Goal: Information Seeking & Learning: Learn about a topic

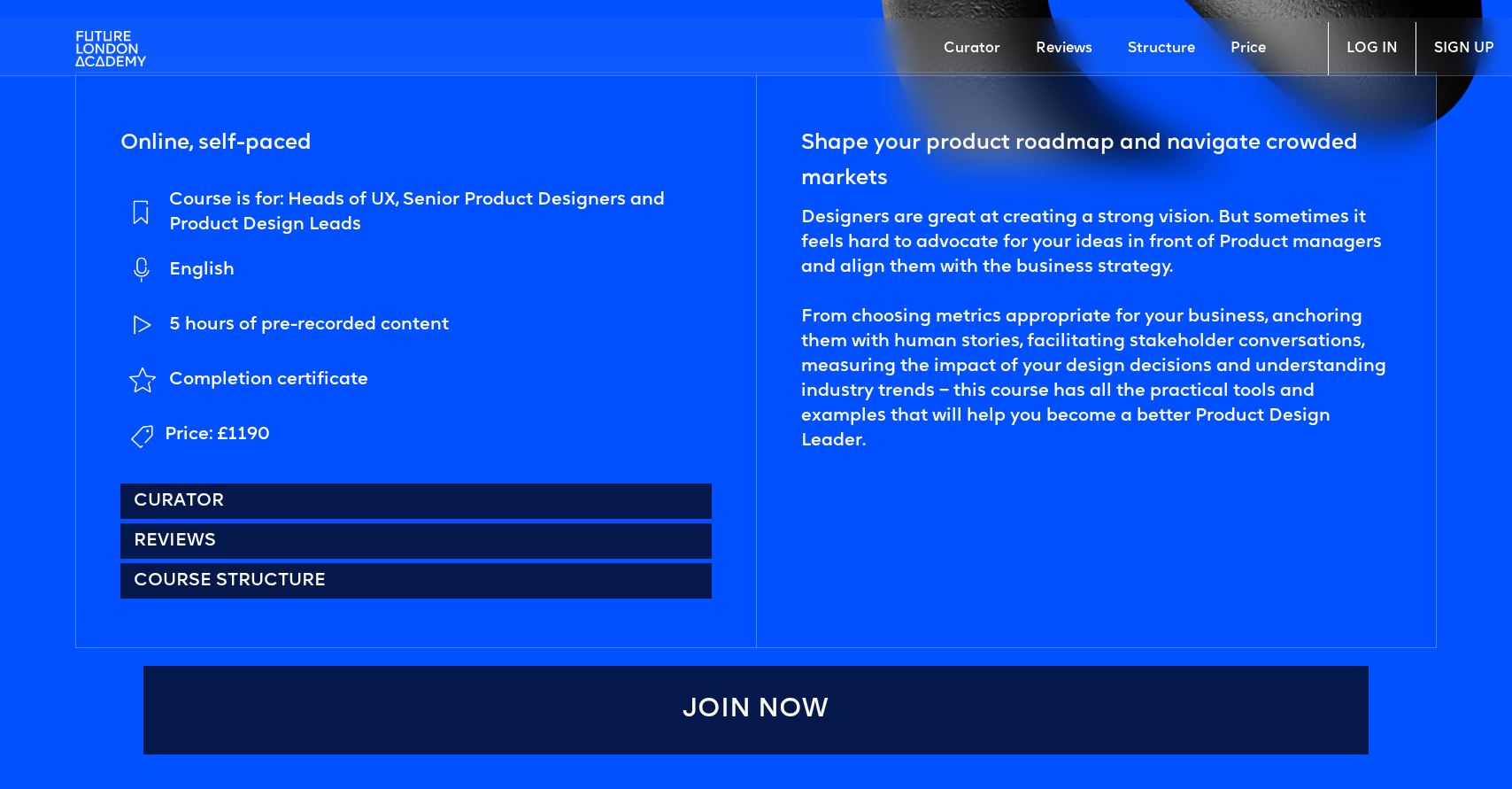
scroll to position [830, 0]
click at [214, 430] on div "Price: £1190" at bounding box center [217, 434] width 106 height 25
click at [214, 431] on div "Price: £1190" at bounding box center [217, 434] width 106 height 25
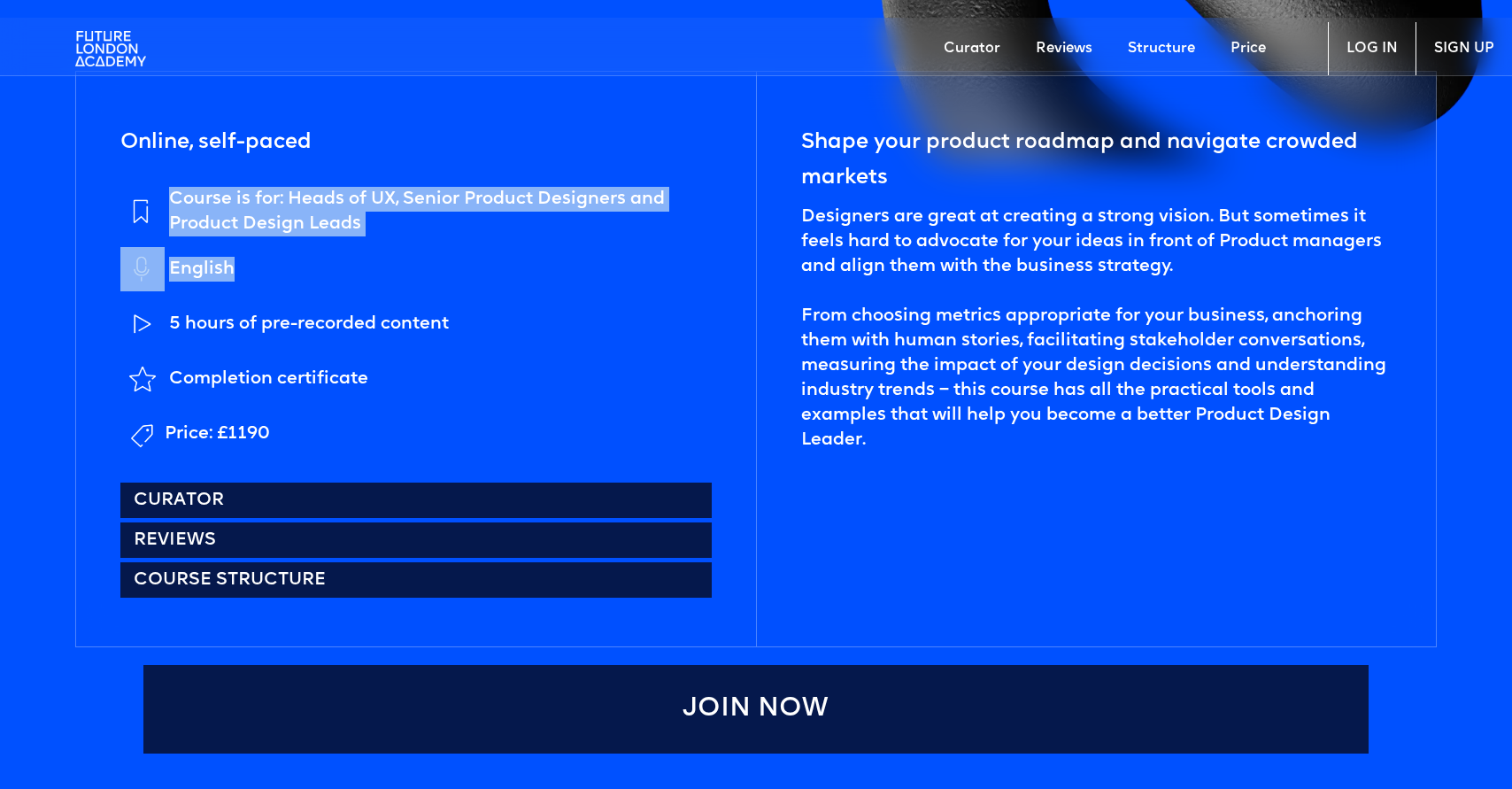
drag, startPoint x: 331, startPoint y: 202, endPoint x: 602, endPoint y: 257, distance: 276.5
click at [602, 257] on div "Online, self-paced Course is for: Heads of UX, Senior Product Designers and Pro…" at bounding box center [415, 359] width 679 height 575
click at [602, 257] on li "English" at bounding box center [415, 269] width 591 height 46
drag, startPoint x: 602, startPoint y: 257, endPoint x: 242, endPoint y: 195, distance: 365.3
click at [242, 195] on ul "Course is for: Heads of UX, Senior Product Designers and Product Design Leads E…" at bounding box center [415, 320] width 591 height 269
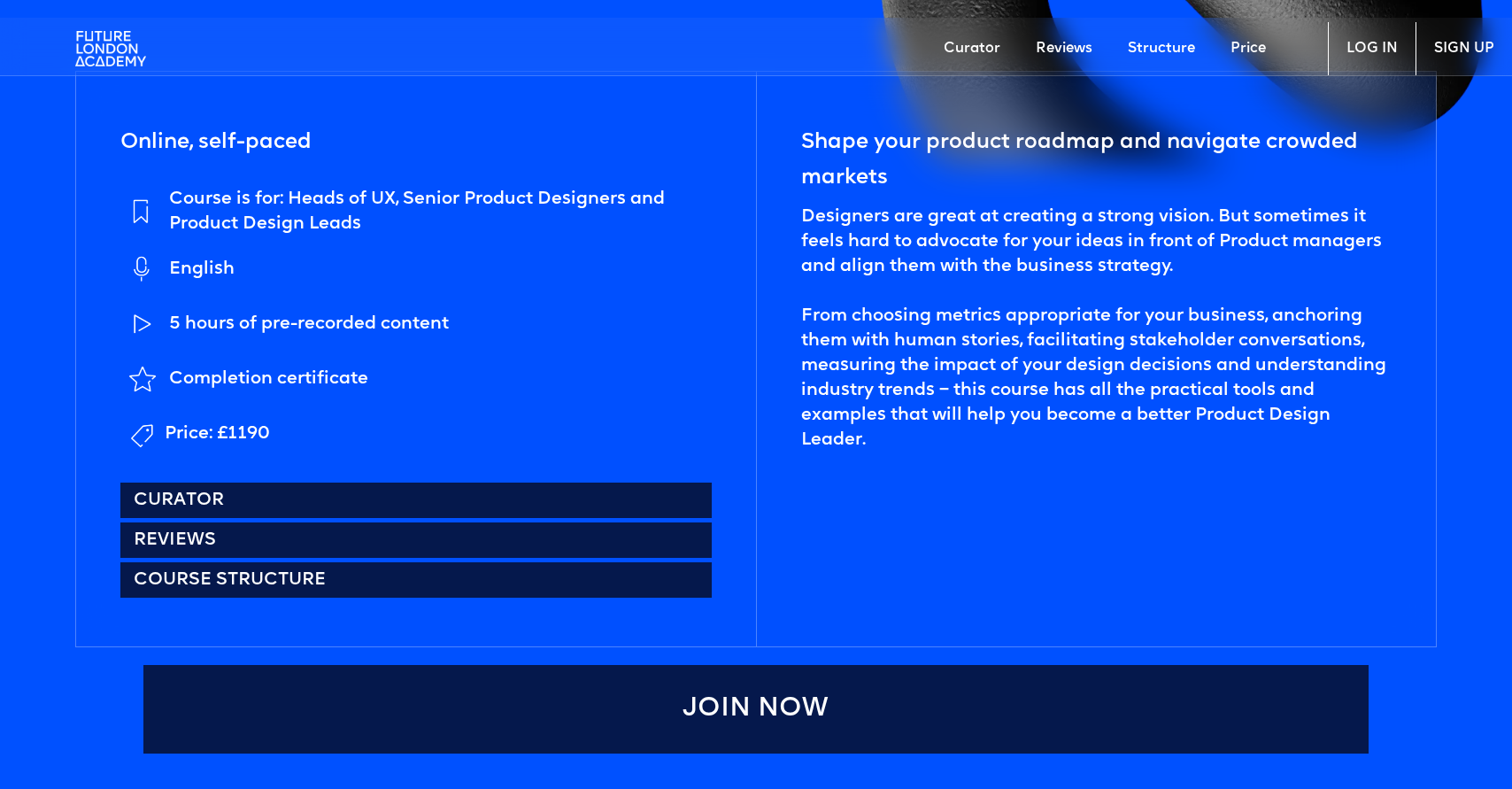
click at [242, 195] on div "Course is for: Heads of UX, Senior Product Designers and Product Design Leads" at bounding box center [440, 211] width 542 height 49
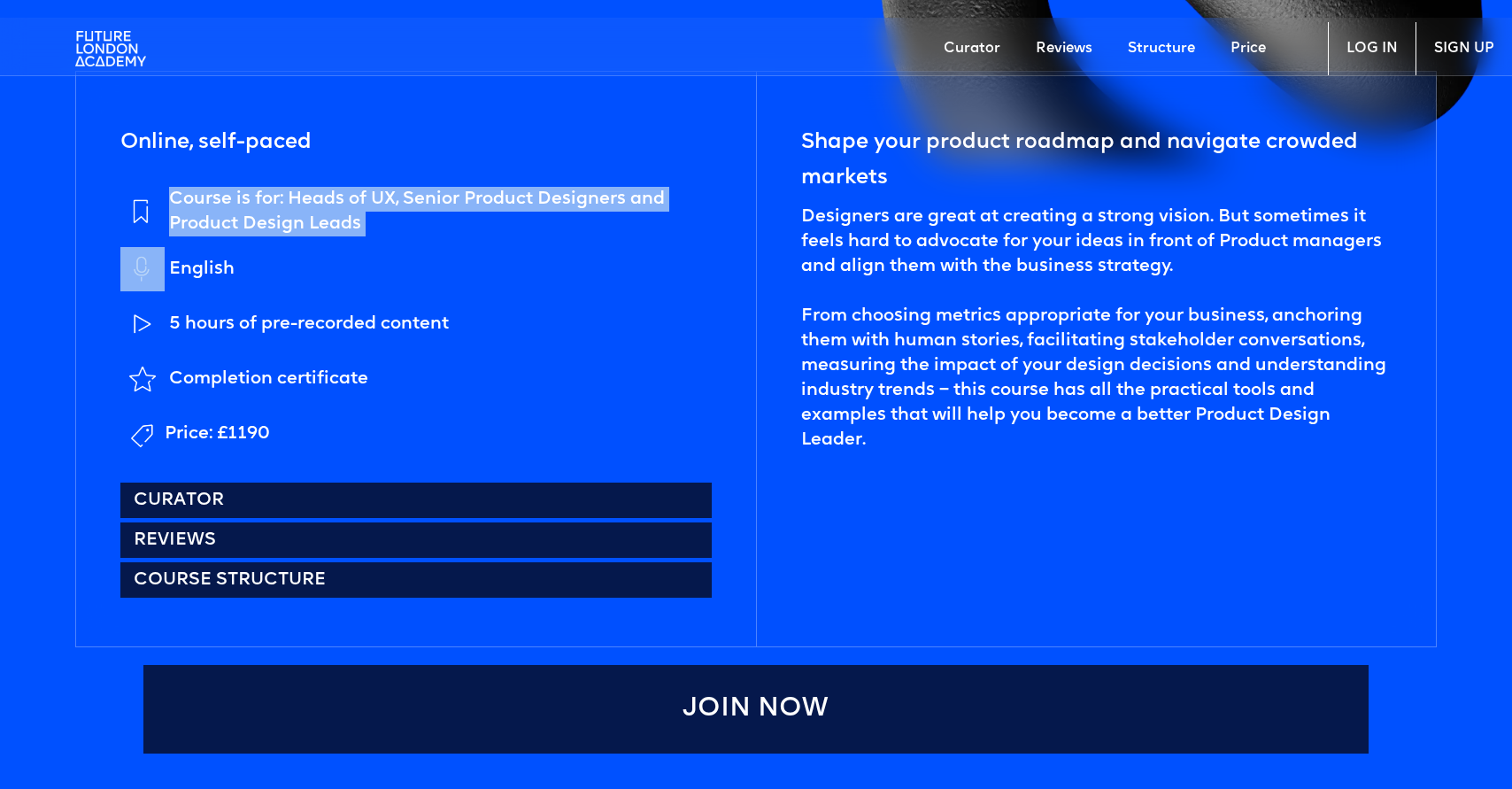
click at [242, 195] on div "Course is for: Heads of UX, Senior Product Designers and Product Design Leads" at bounding box center [440, 211] width 542 height 49
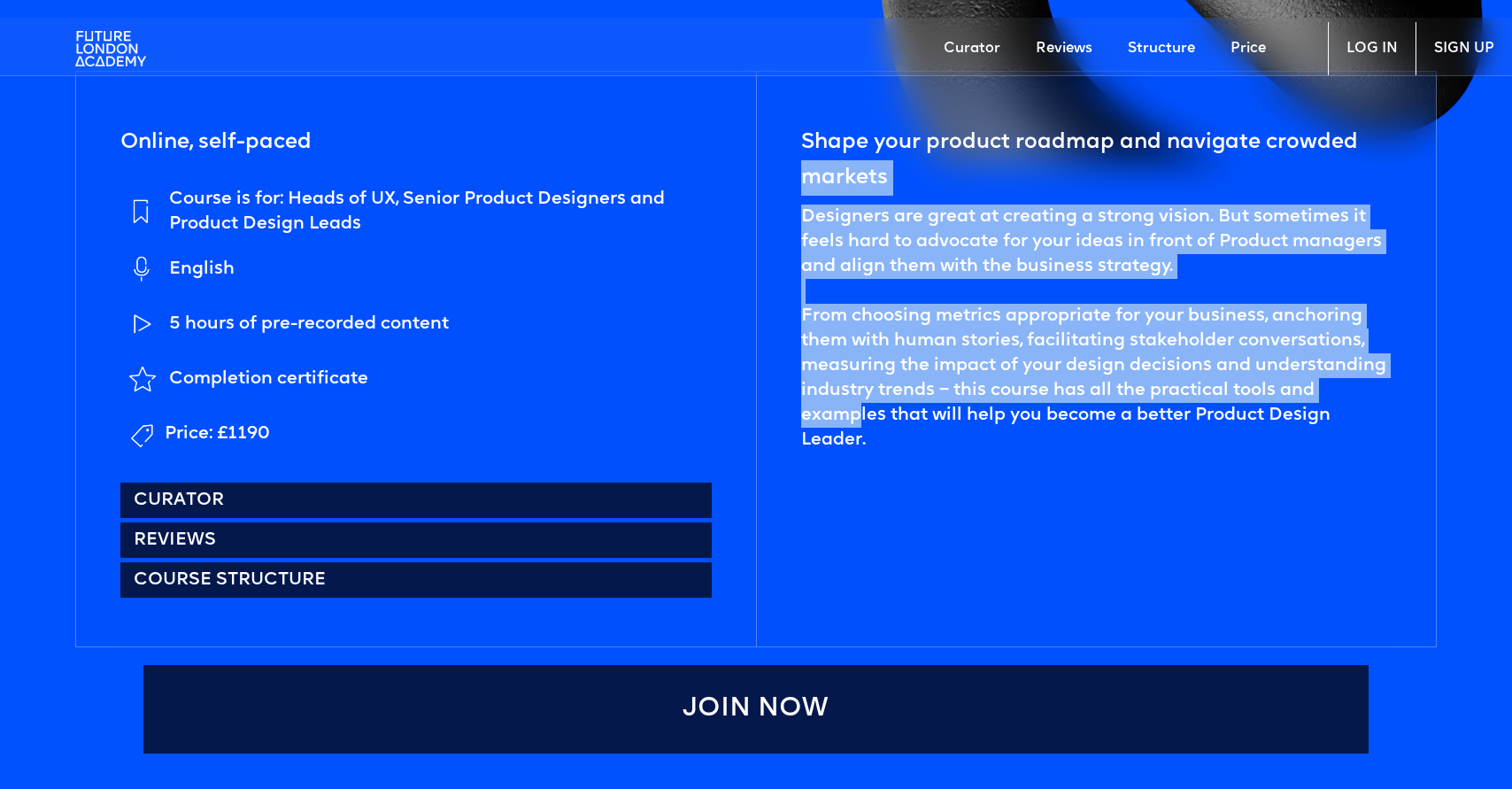
drag, startPoint x: 783, startPoint y: 185, endPoint x: 856, endPoint y: 412, distance: 238.4
click at [856, 412] on div "Shape your product roadmap and navigate crowded markets Designers are great at …" at bounding box center [1096, 359] width 679 height 575
click at [856, 411] on div "Designers are great at creating a strong vision. But sometimes it feels hard to…" at bounding box center [1096, 328] width 590 height 247
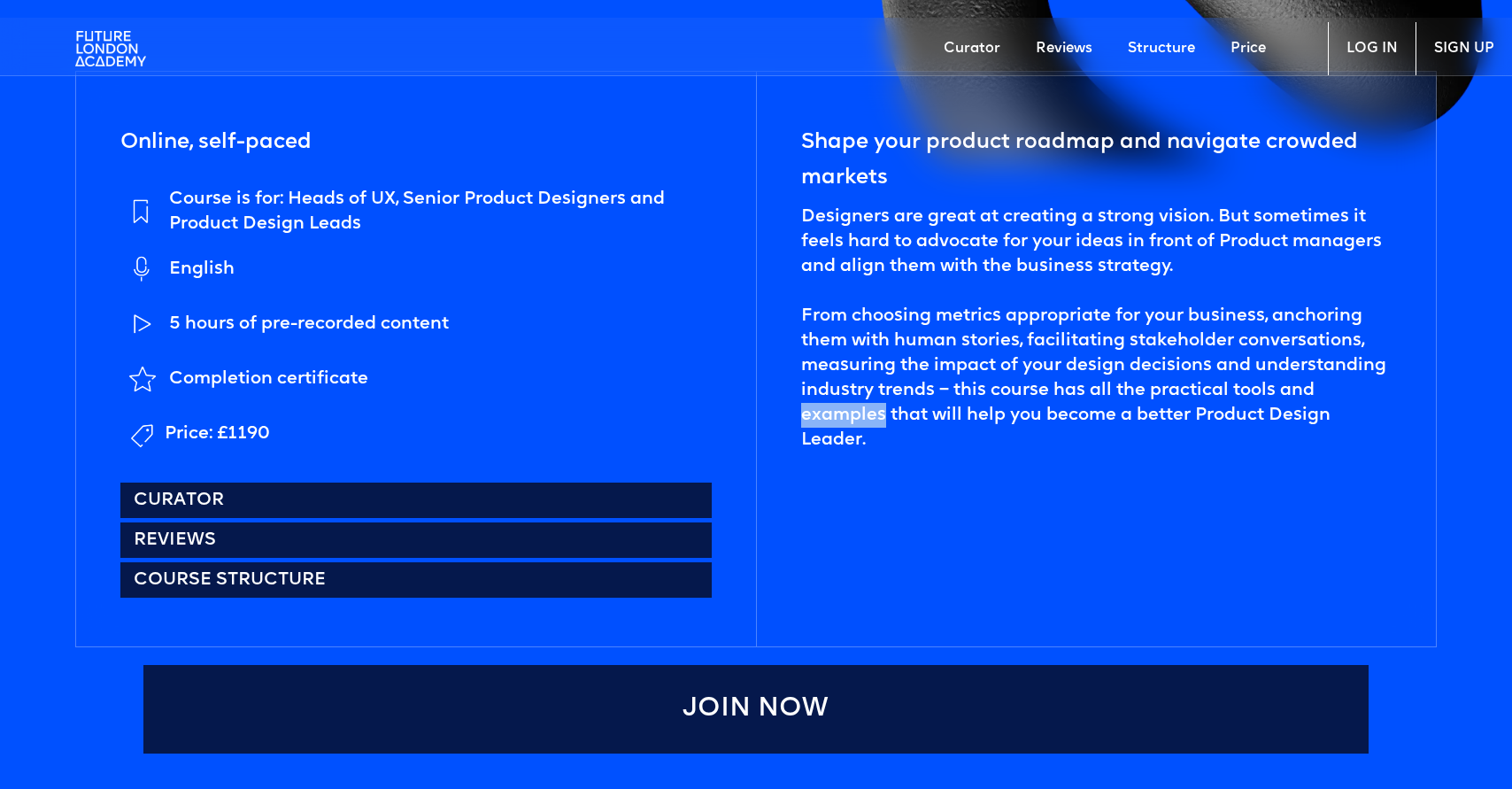
click at [856, 411] on div "Designers are great at creating a strong vision. But sometimes it feels hard to…" at bounding box center [1096, 328] width 590 height 247
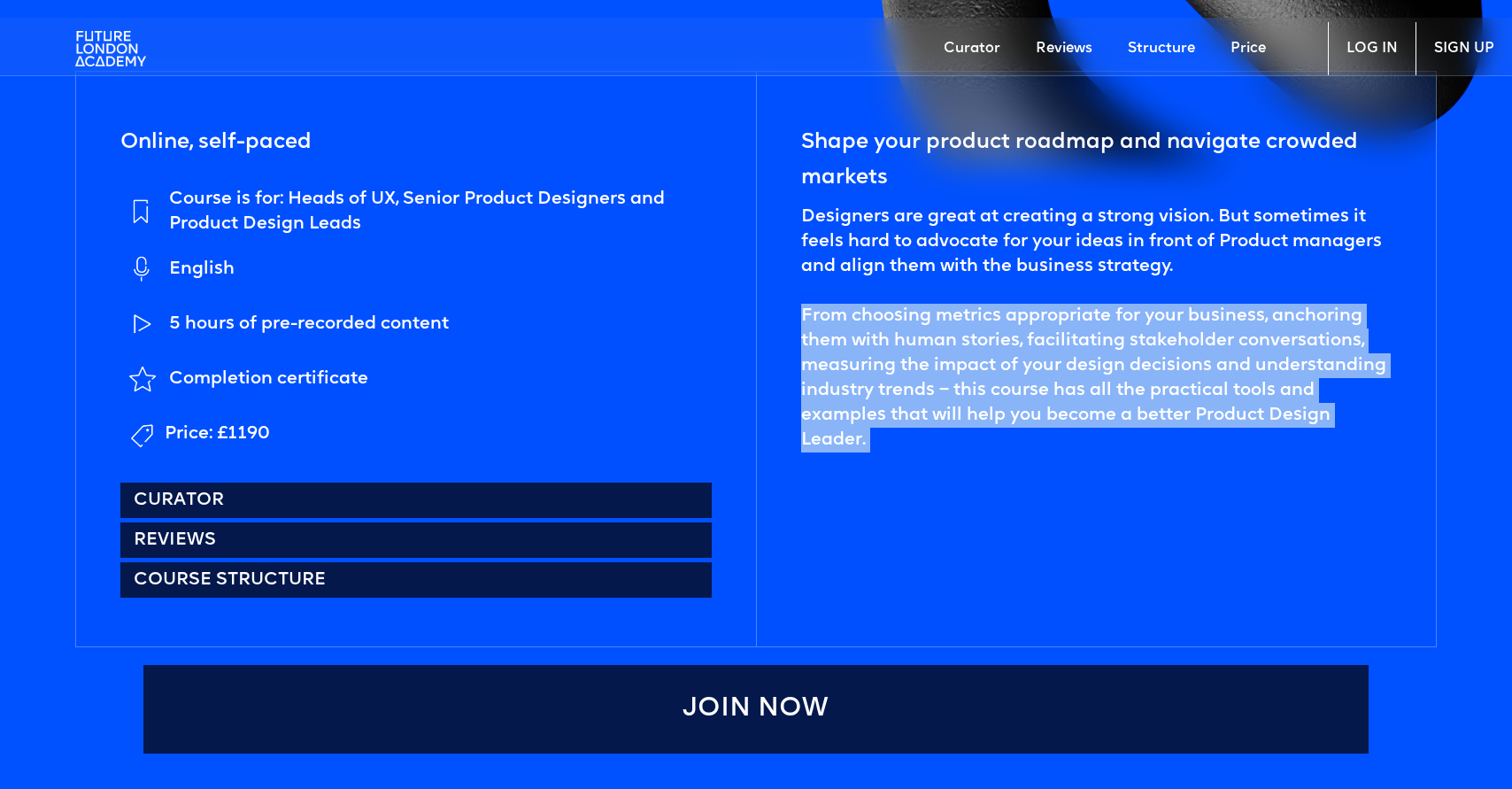
click at [856, 411] on div "Designers are great at creating a strong vision. But sometimes it feels hard to…" at bounding box center [1096, 328] width 590 height 247
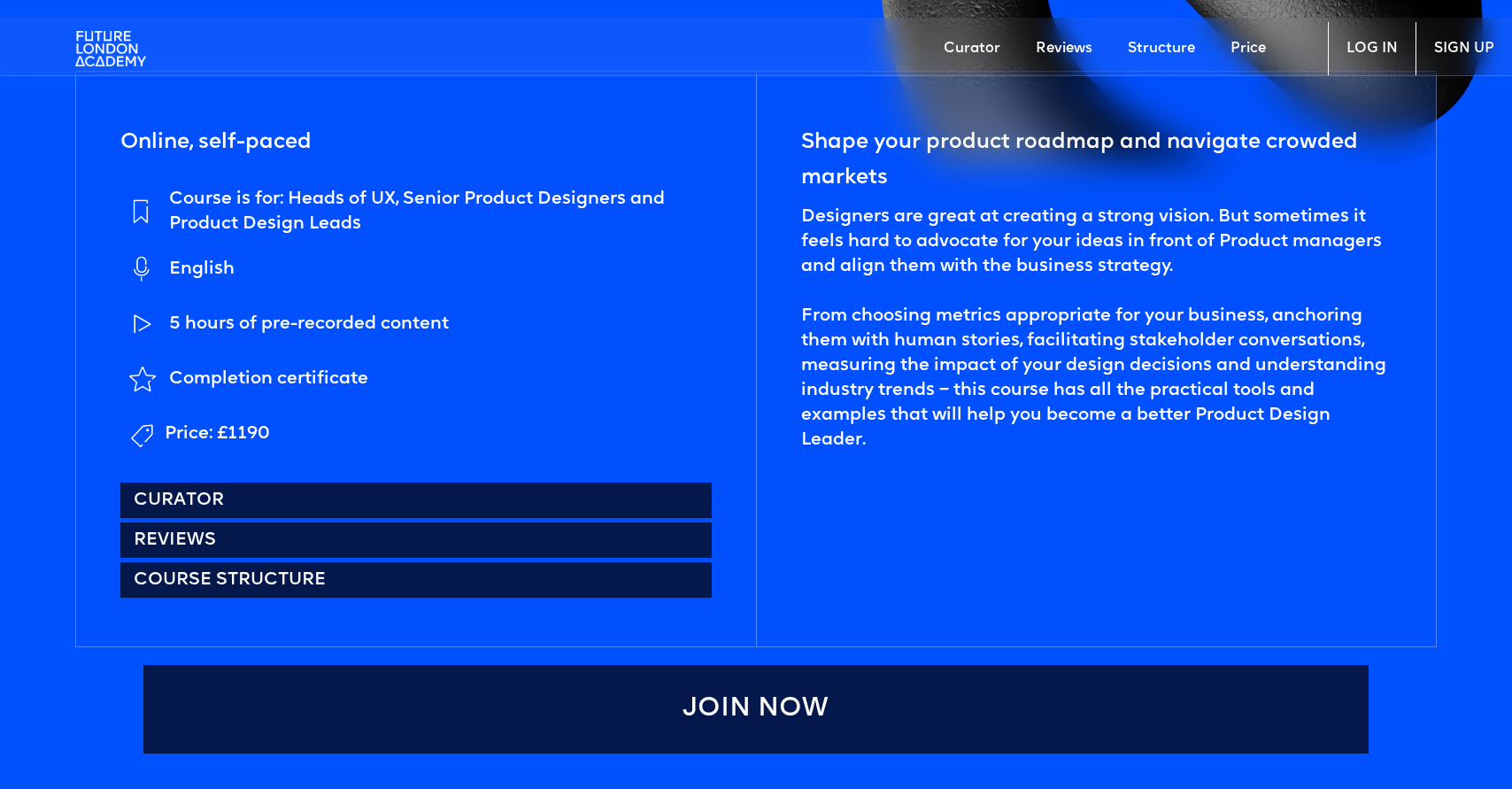
click at [879, 252] on div "Designers are great at creating a strong vision. But sometimes it feels hard to…" at bounding box center [1096, 328] width 590 height 247
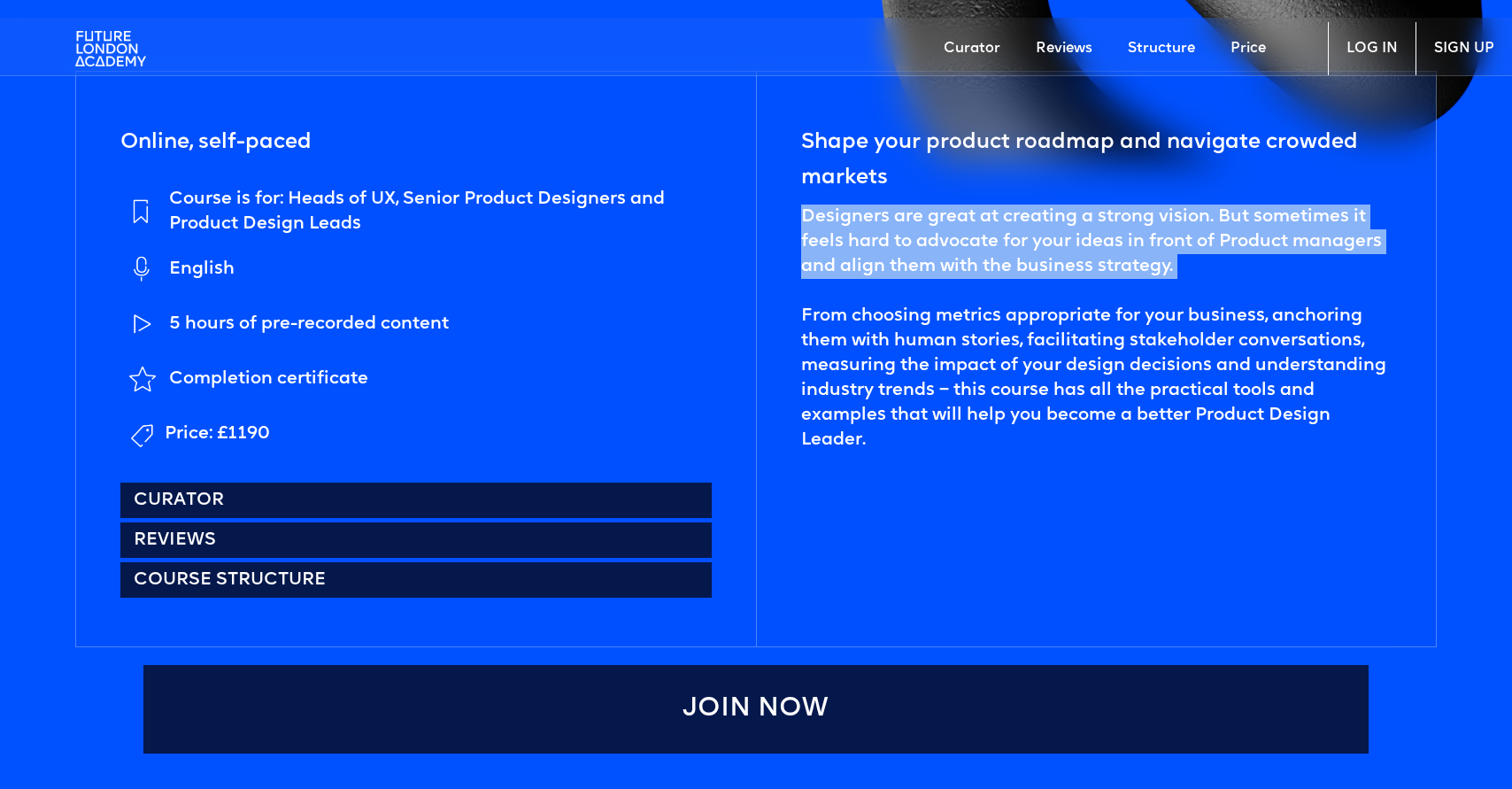
click at [879, 252] on div "Designers are great at creating a strong vision. But sometimes it feels hard to…" at bounding box center [1096, 328] width 590 height 247
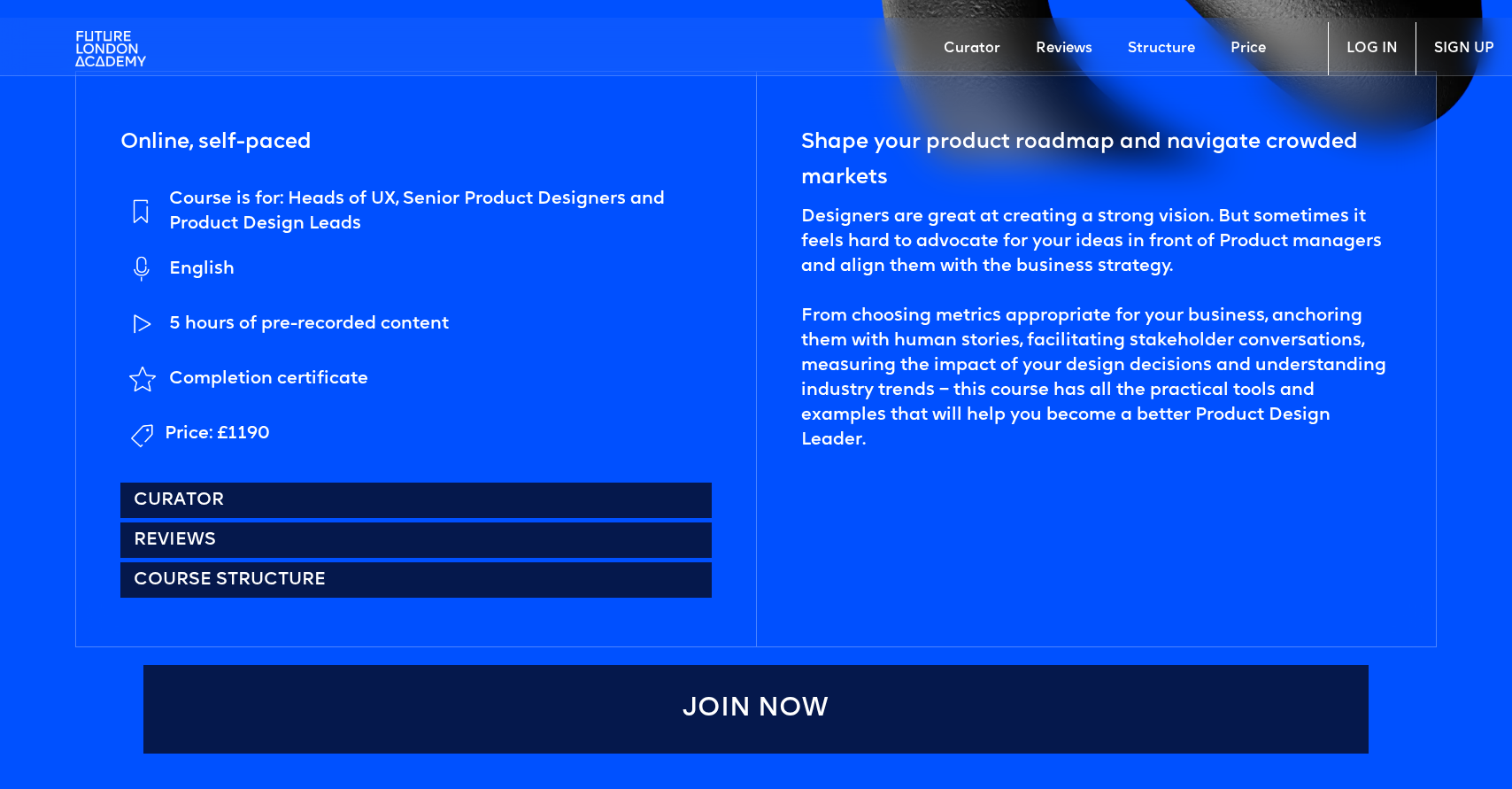
click at [849, 359] on div "Designers are great at creating a strong vision. But sometimes it feels hard to…" at bounding box center [1096, 328] width 590 height 247
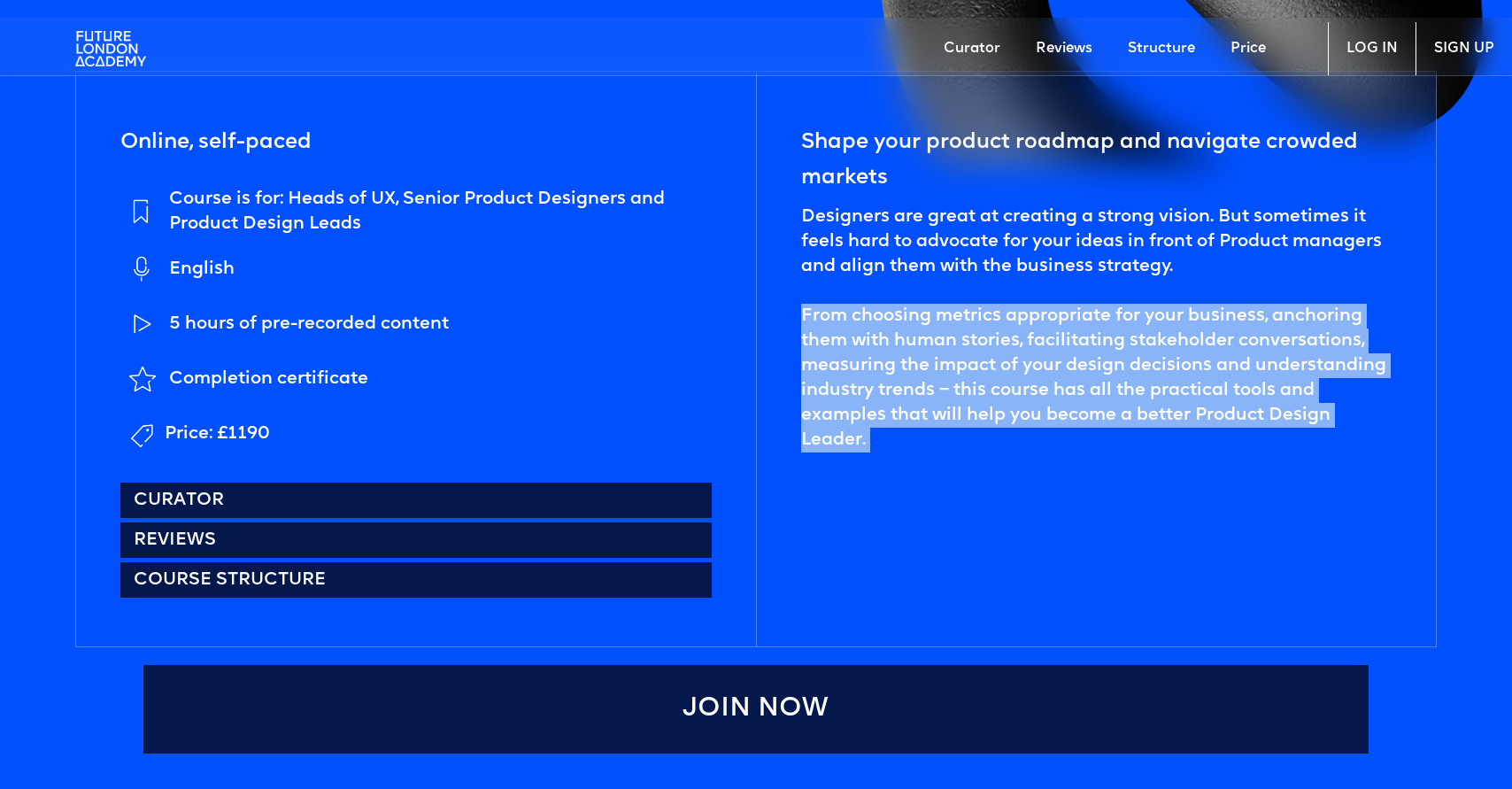
click at [849, 359] on div "Designers are great at creating a strong vision. But sometimes it feels hard to…" at bounding box center [1096, 328] width 590 height 247
click at [873, 487] on div "Shape your product roadmap and navigate crowded markets Designers are great at …" at bounding box center [1096, 359] width 679 height 575
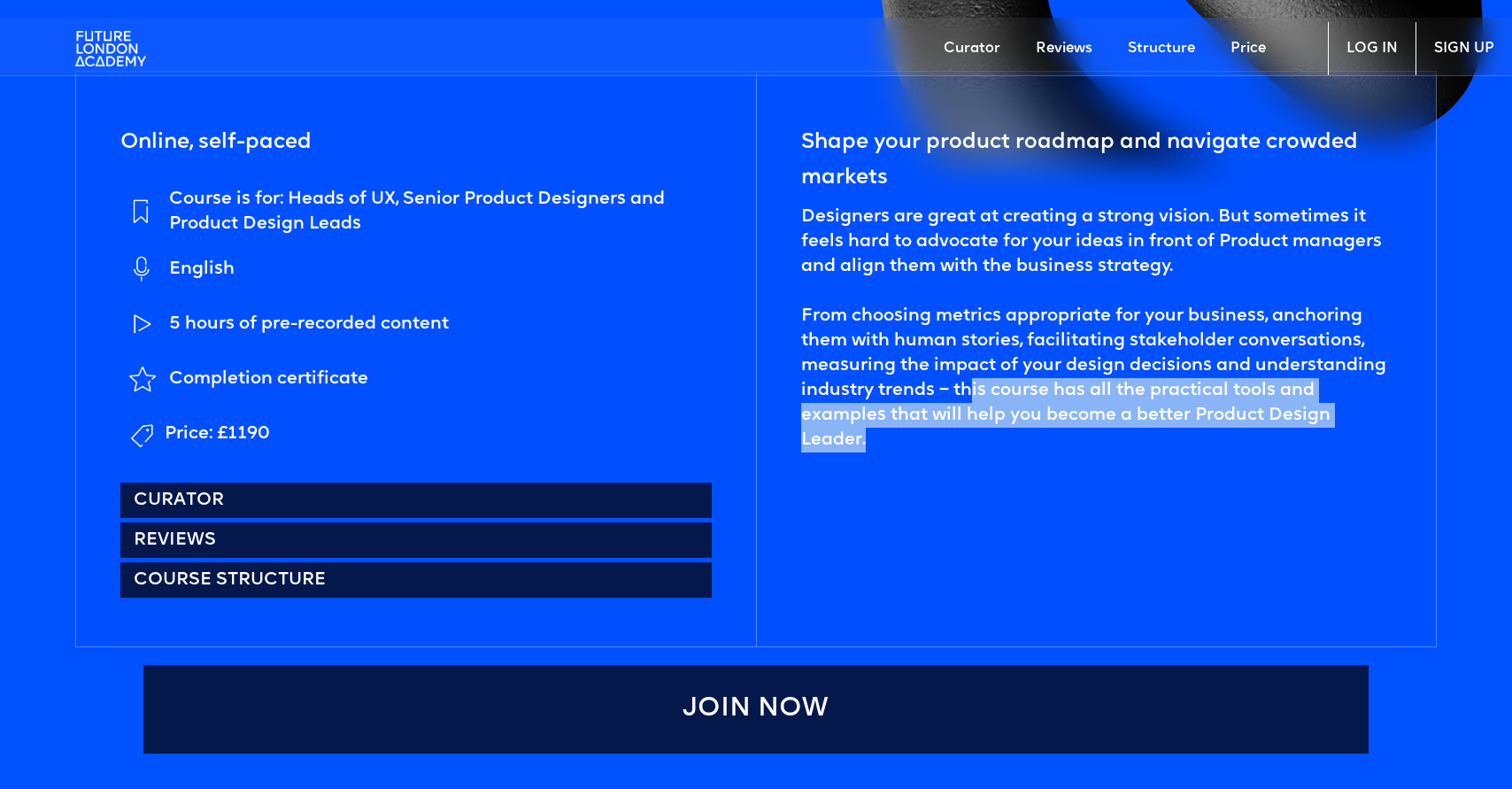
drag, startPoint x: 888, startPoint y: 458, endPoint x: 967, endPoint y: 381, distance: 110.3
click at [967, 381] on div "Shape your product roadmap and navigate crowded markets Designers are great at …" at bounding box center [1096, 359] width 679 height 575
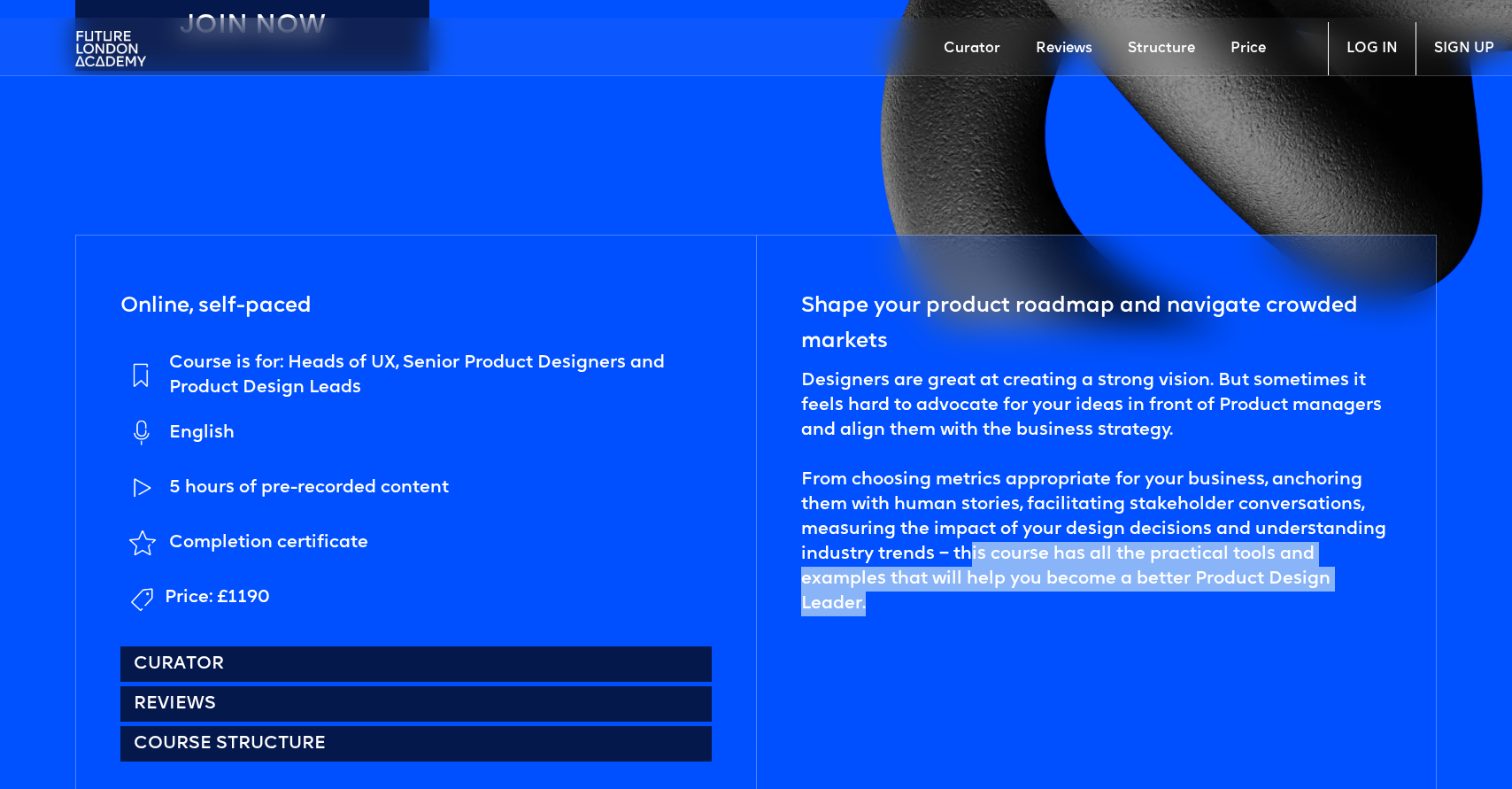
scroll to position [699, 0]
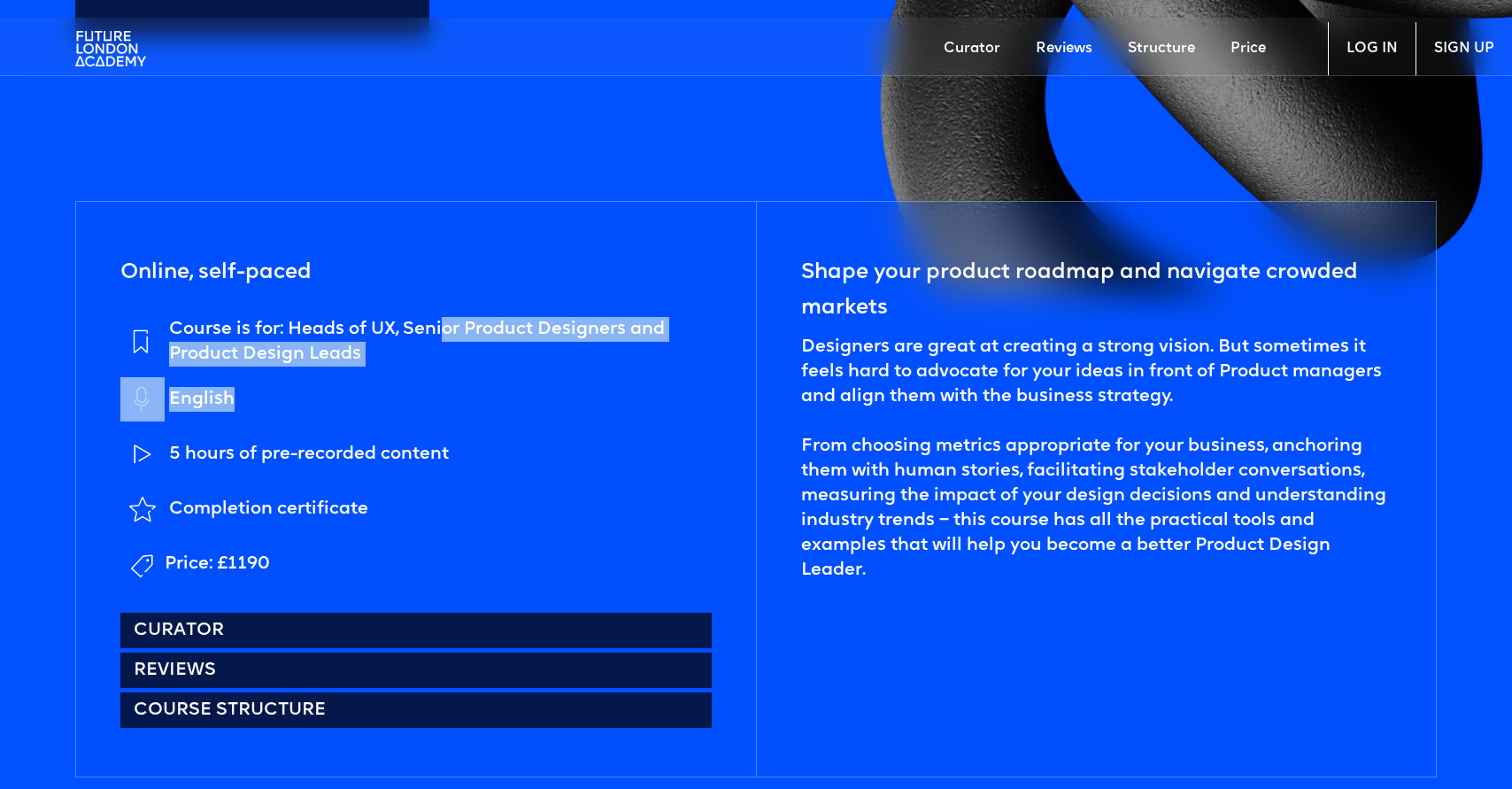
drag, startPoint x: 444, startPoint y: 336, endPoint x: 465, endPoint y: 393, distance: 60.7
click at [465, 393] on ul "Course is for: Heads of UX, Senior Product Designers and Product Design Leads E…" at bounding box center [415, 450] width 591 height 269
click at [465, 393] on li "English" at bounding box center [415, 400] width 591 height 46
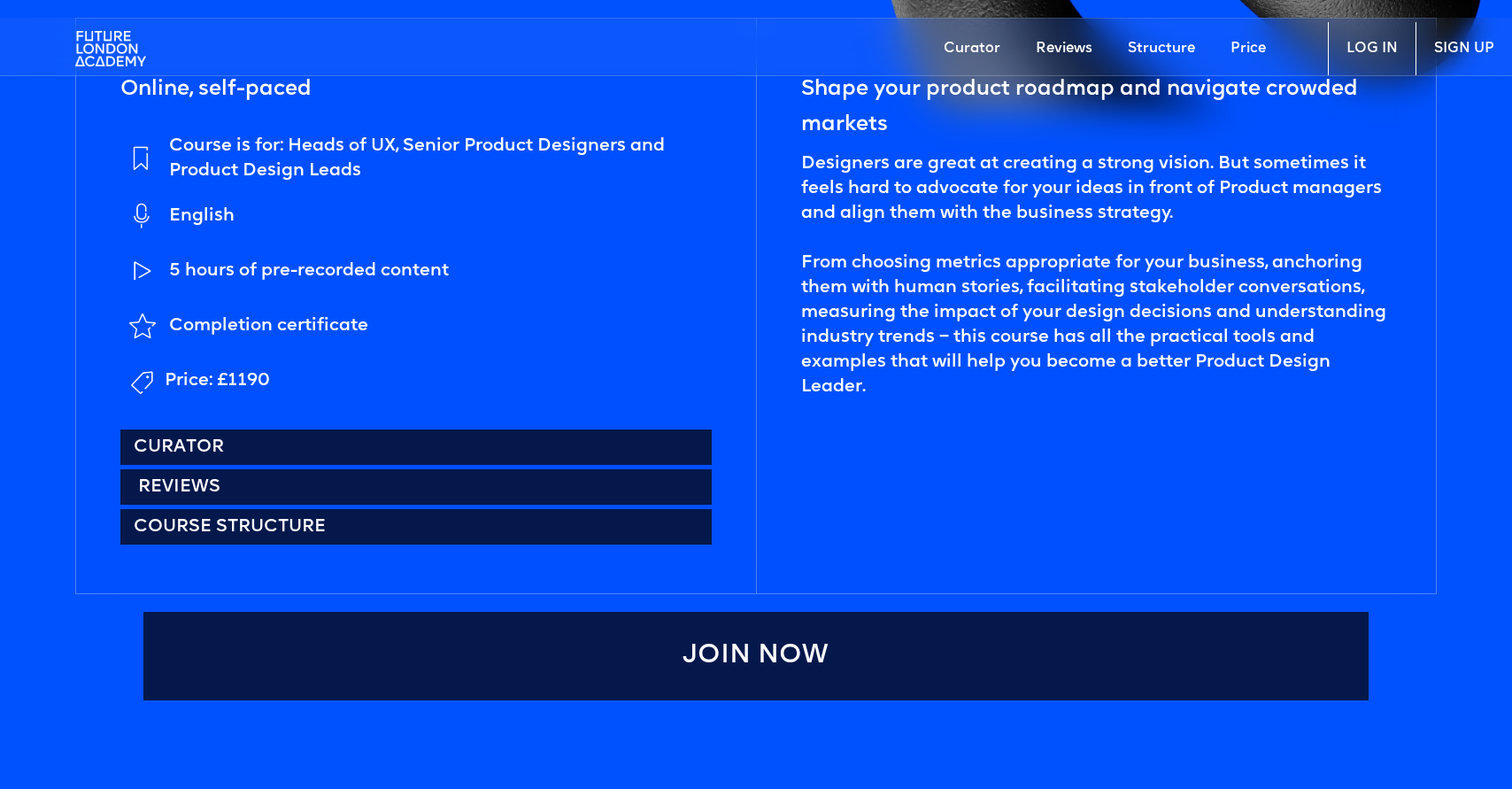
scroll to position [955, 0]
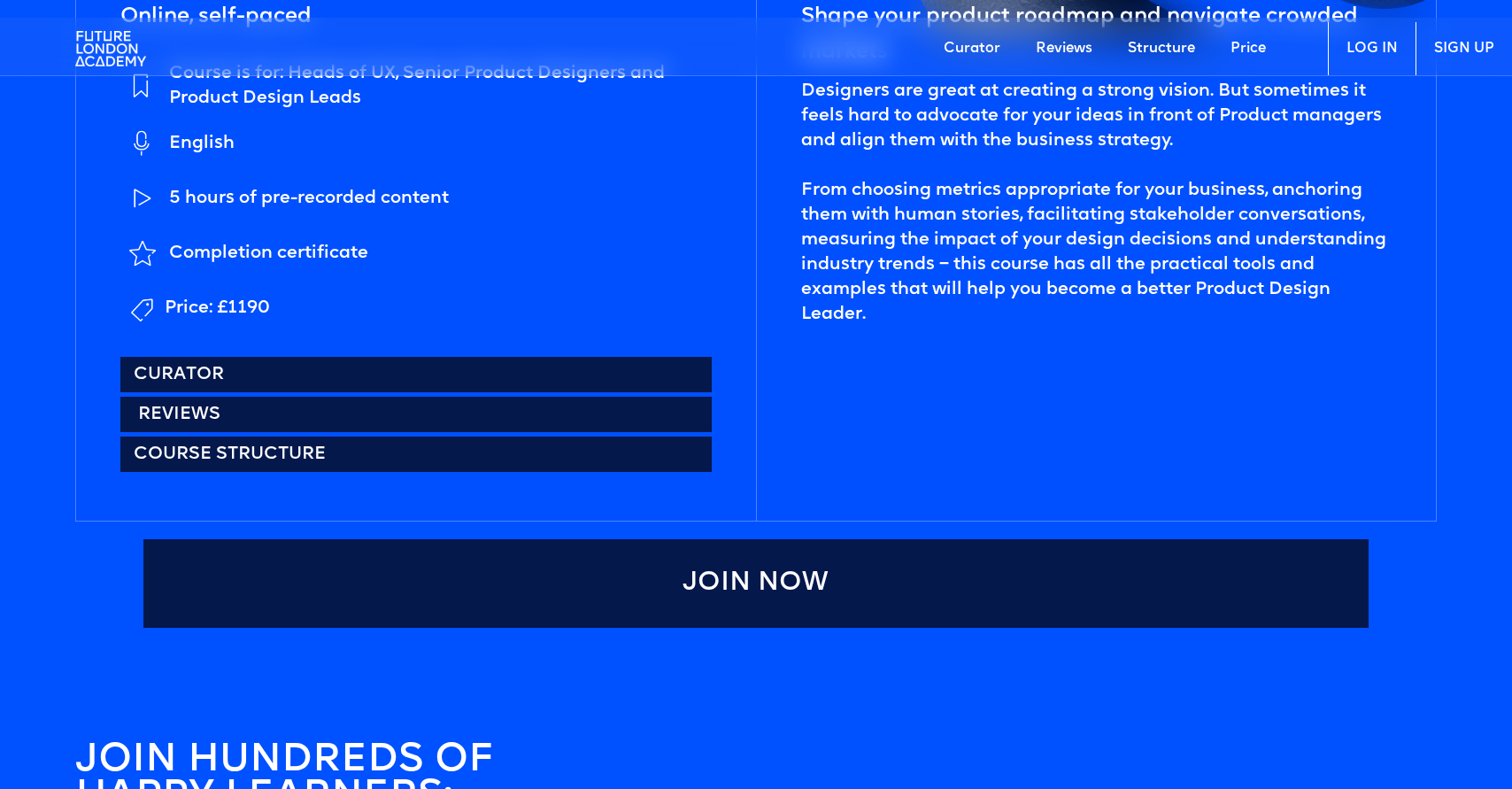
click at [225, 416] on link "Reviews" at bounding box center [415, 414] width 591 height 35
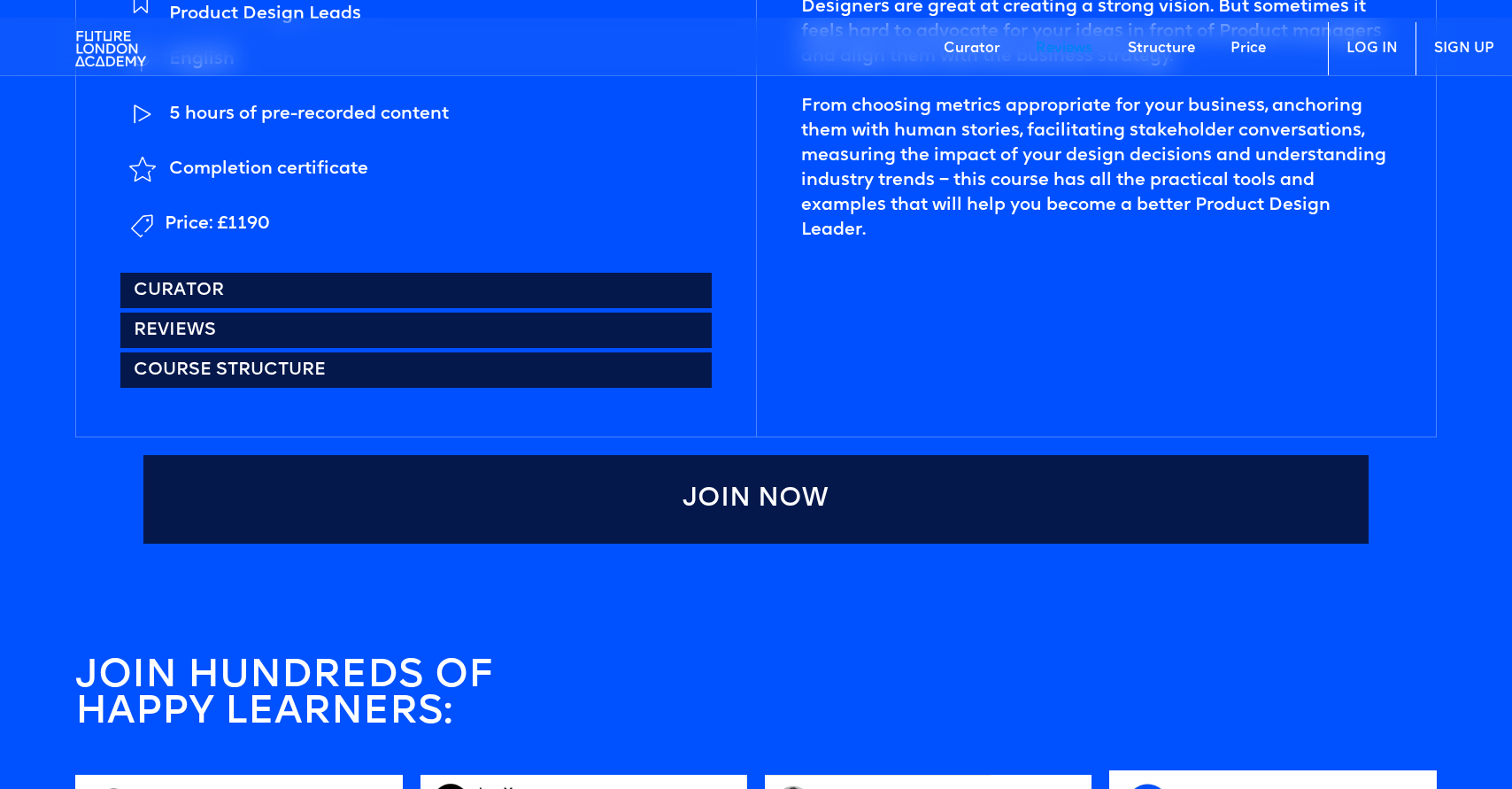
scroll to position [1956, 0]
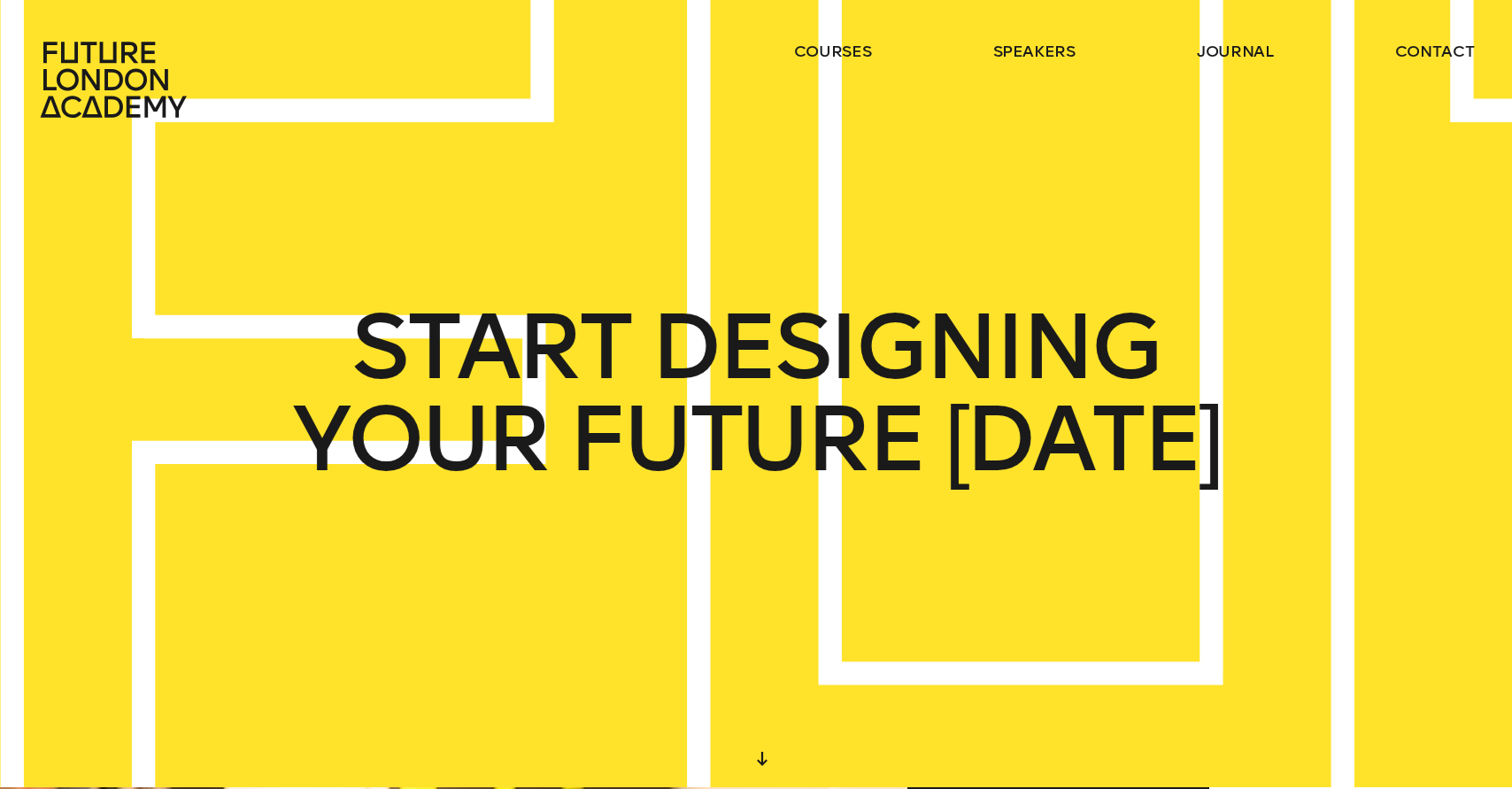
scroll to position [4, 0]
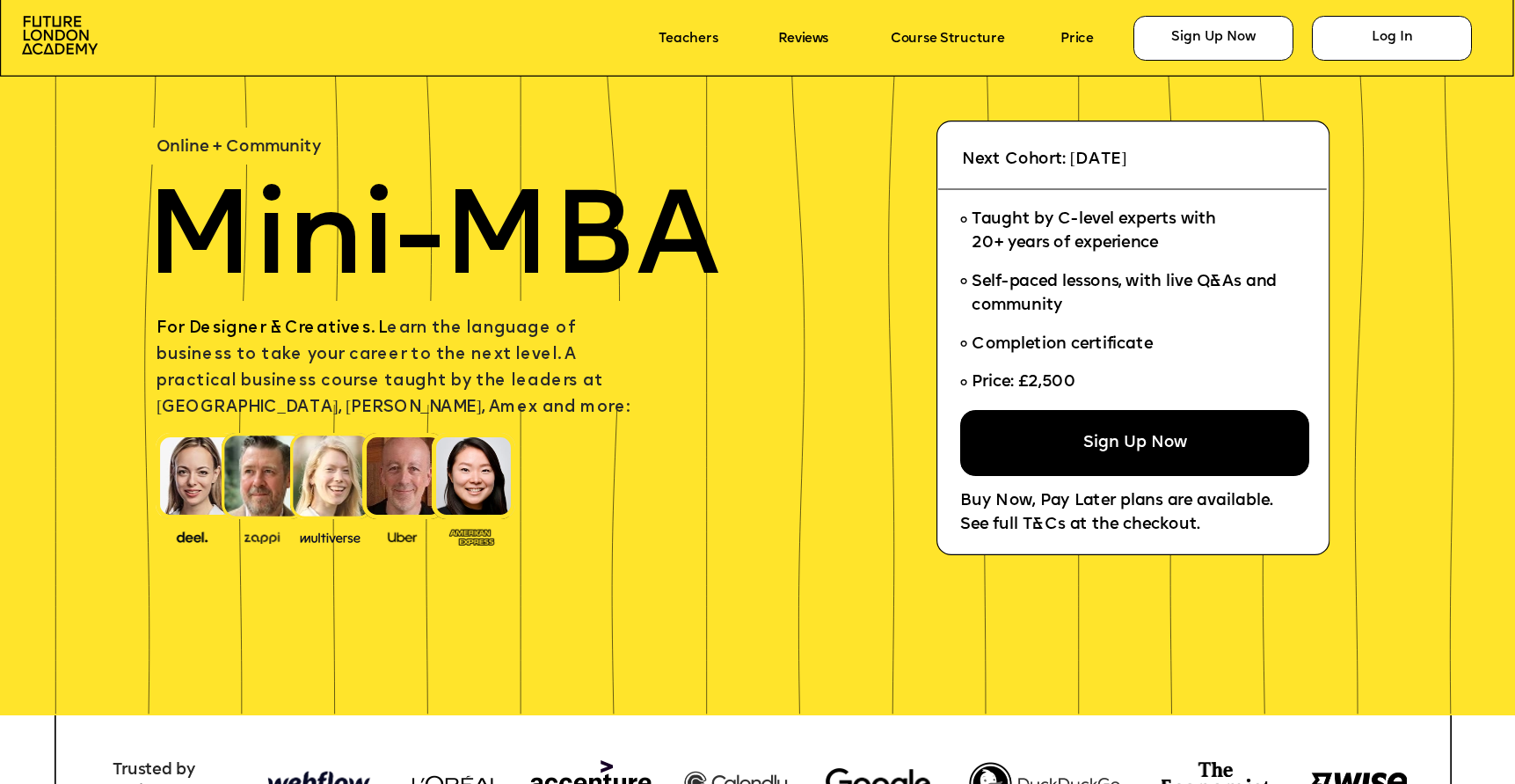
scroll to position [151, 0]
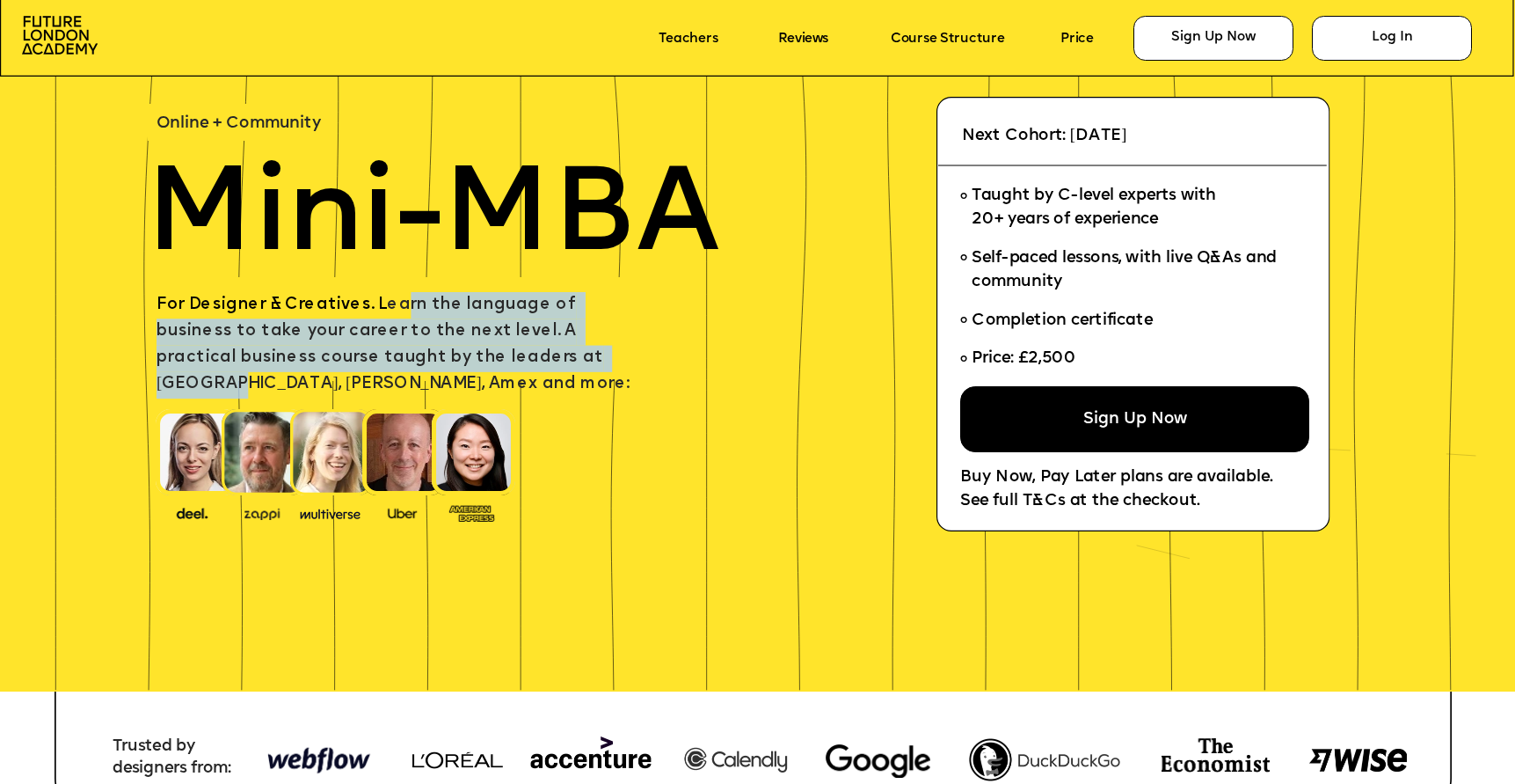
drag, startPoint x: 393, startPoint y: 296, endPoint x: 479, endPoint y: 355, distance: 104.3
click at [479, 355] on span "For Designer & Creatives. L earn the language of business to take your career t…" at bounding box center [392, 343] width 473 height 95
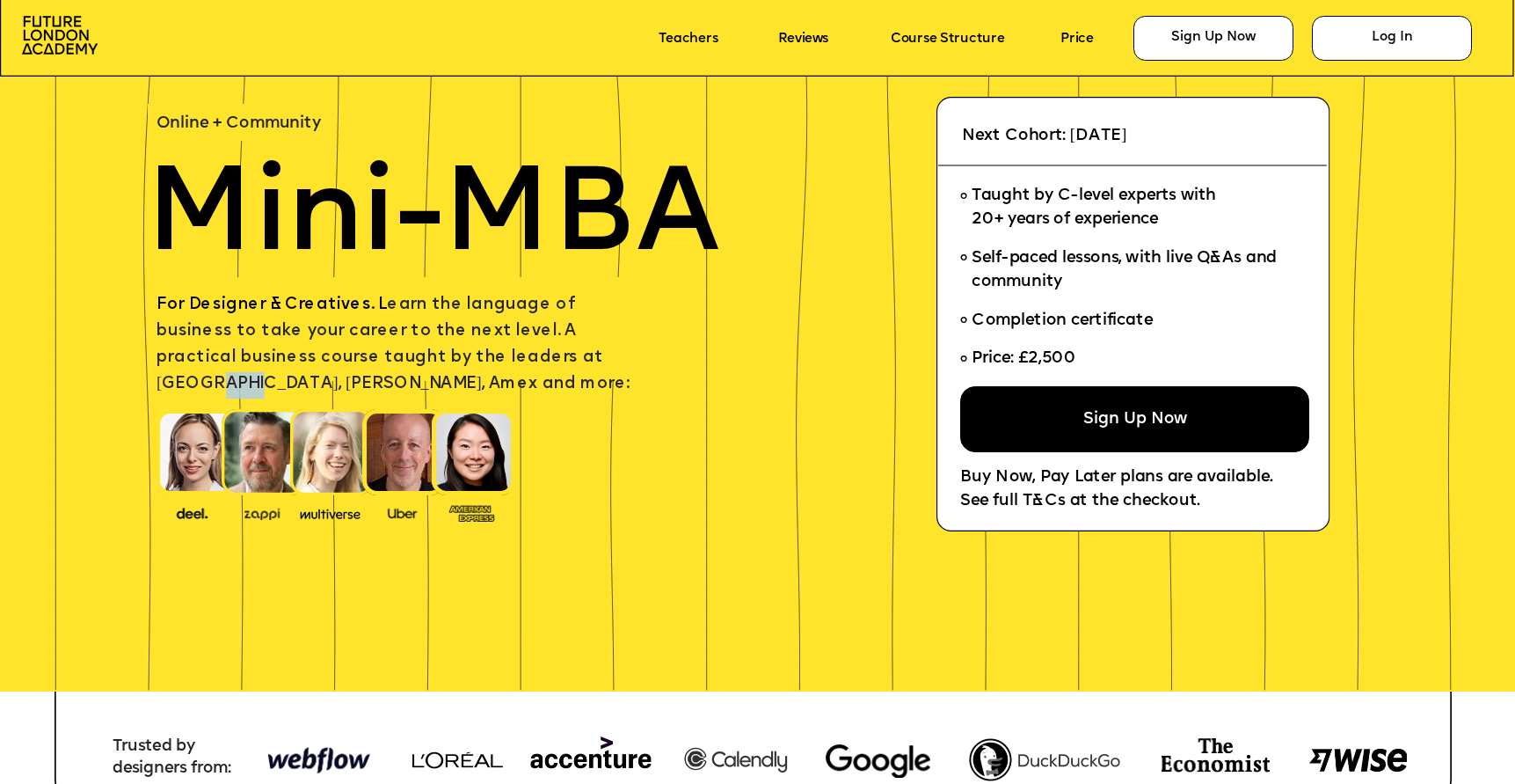
click at [479, 355] on span "For Designer & Creatives. L earn the language of business to take your career t…" at bounding box center [392, 343] width 473 height 95
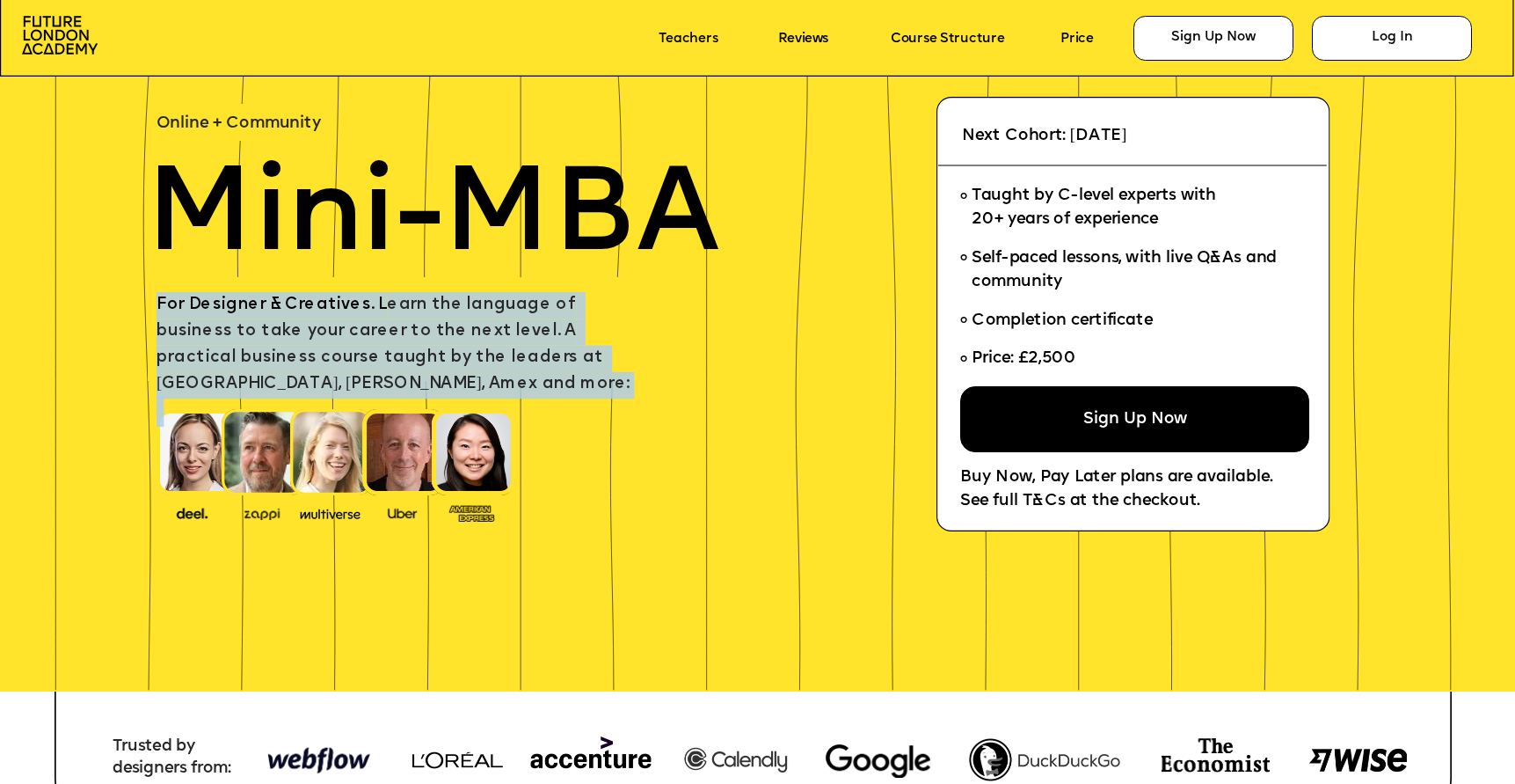
click at [479, 355] on span "For Designer & Creatives. L earn the language of business to take your career t…" at bounding box center [392, 343] width 473 height 95
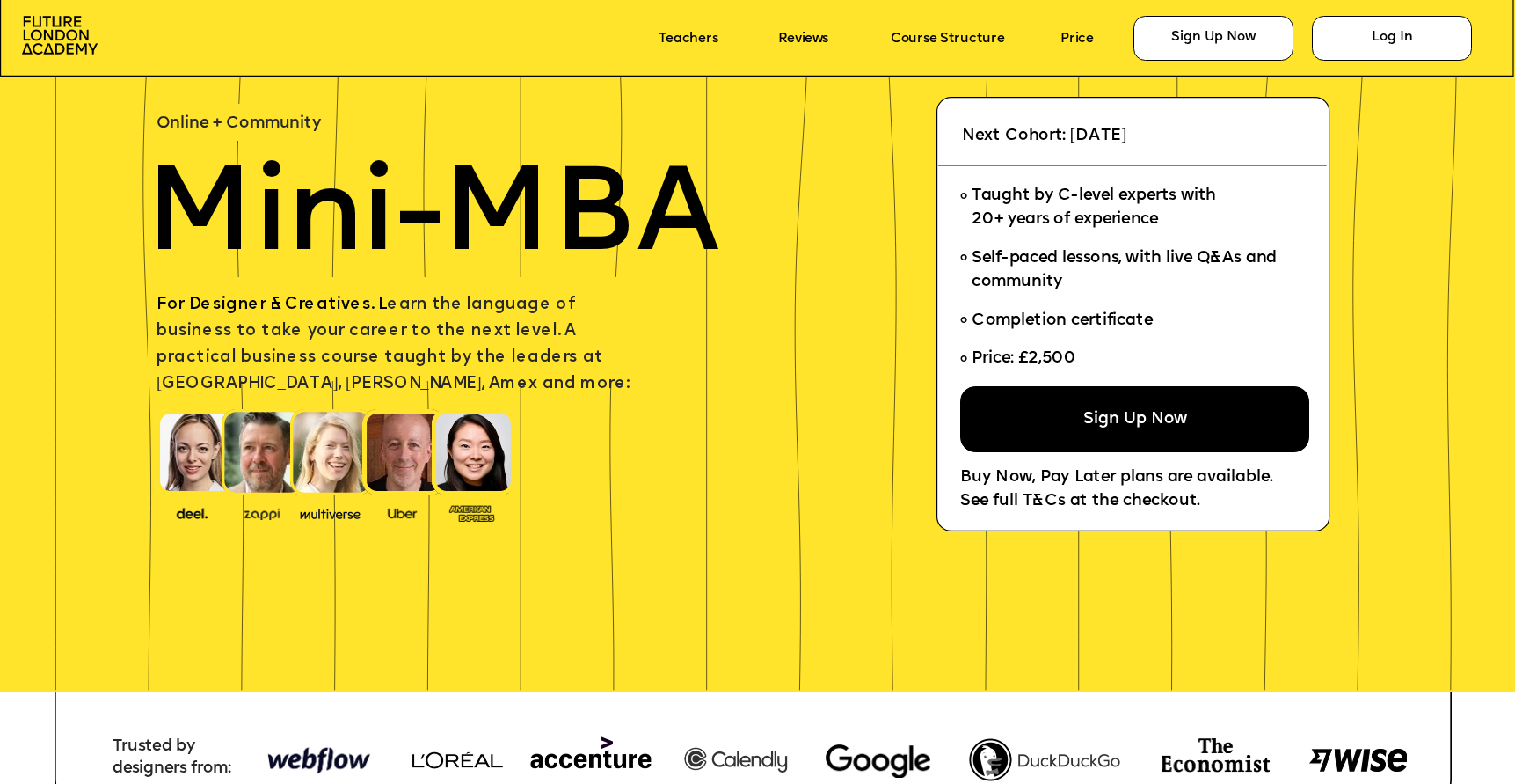
click at [631, 347] on p "For Designer & Creatives. L earn the language of business to take your career t…" at bounding box center [402, 345] width 493 height 106
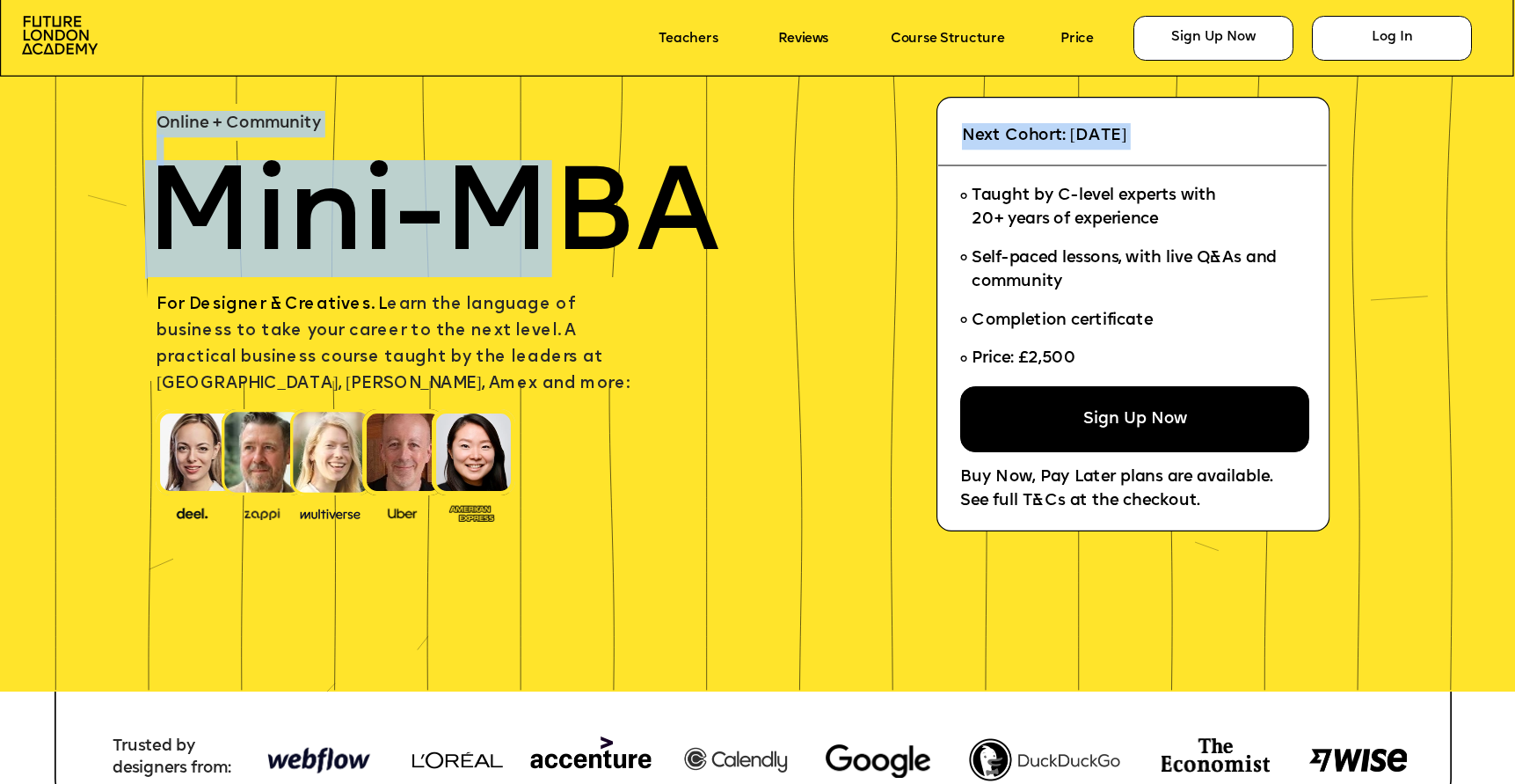
drag, startPoint x: 655, startPoint y: 348, endPoint x: 511, endPoint y: 259, distance: 169.3
click at [512, 260] on span "Mini-MBA" at bounding box center [432, 219] width 575 height 119
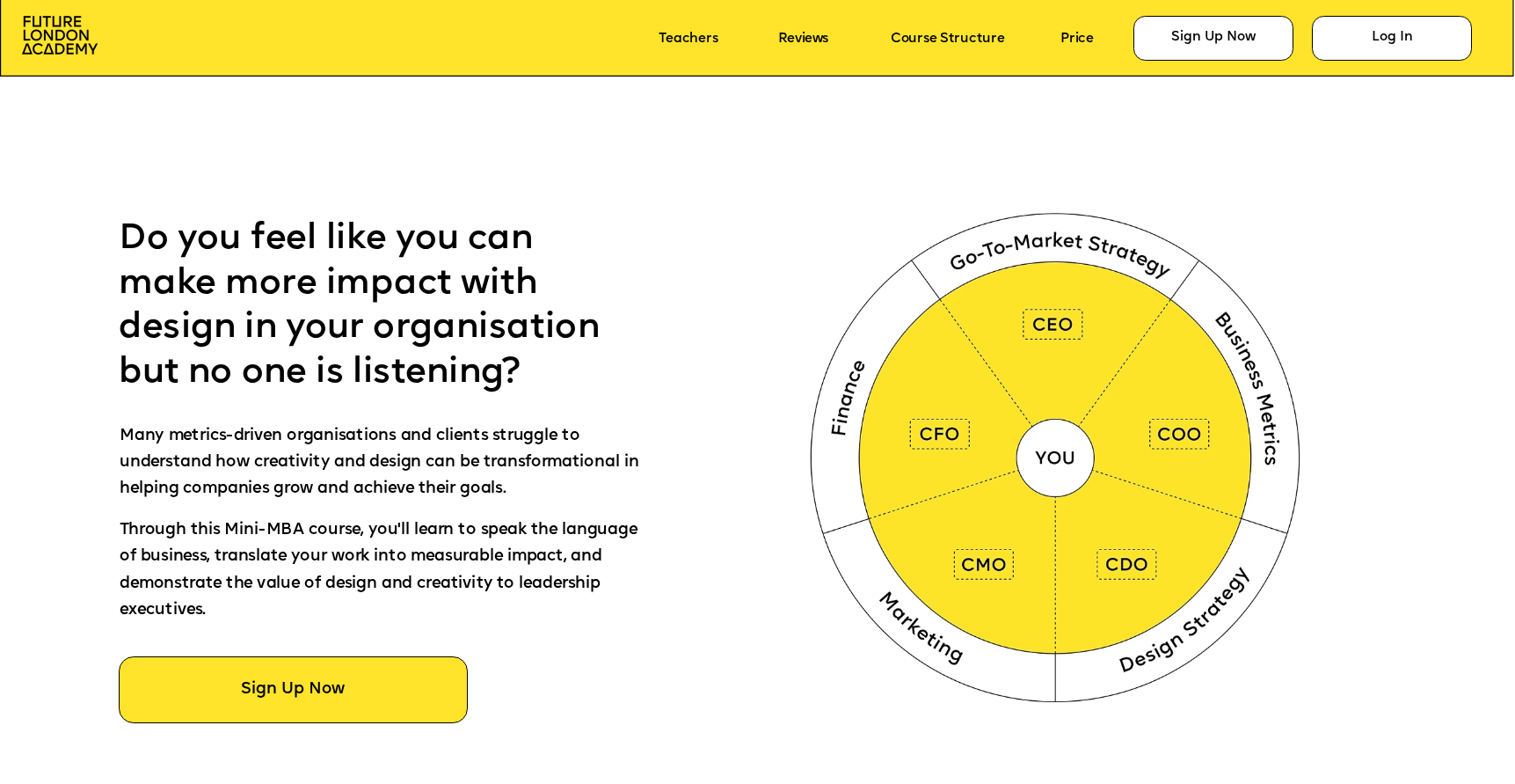
scroll to position [1060, 0]
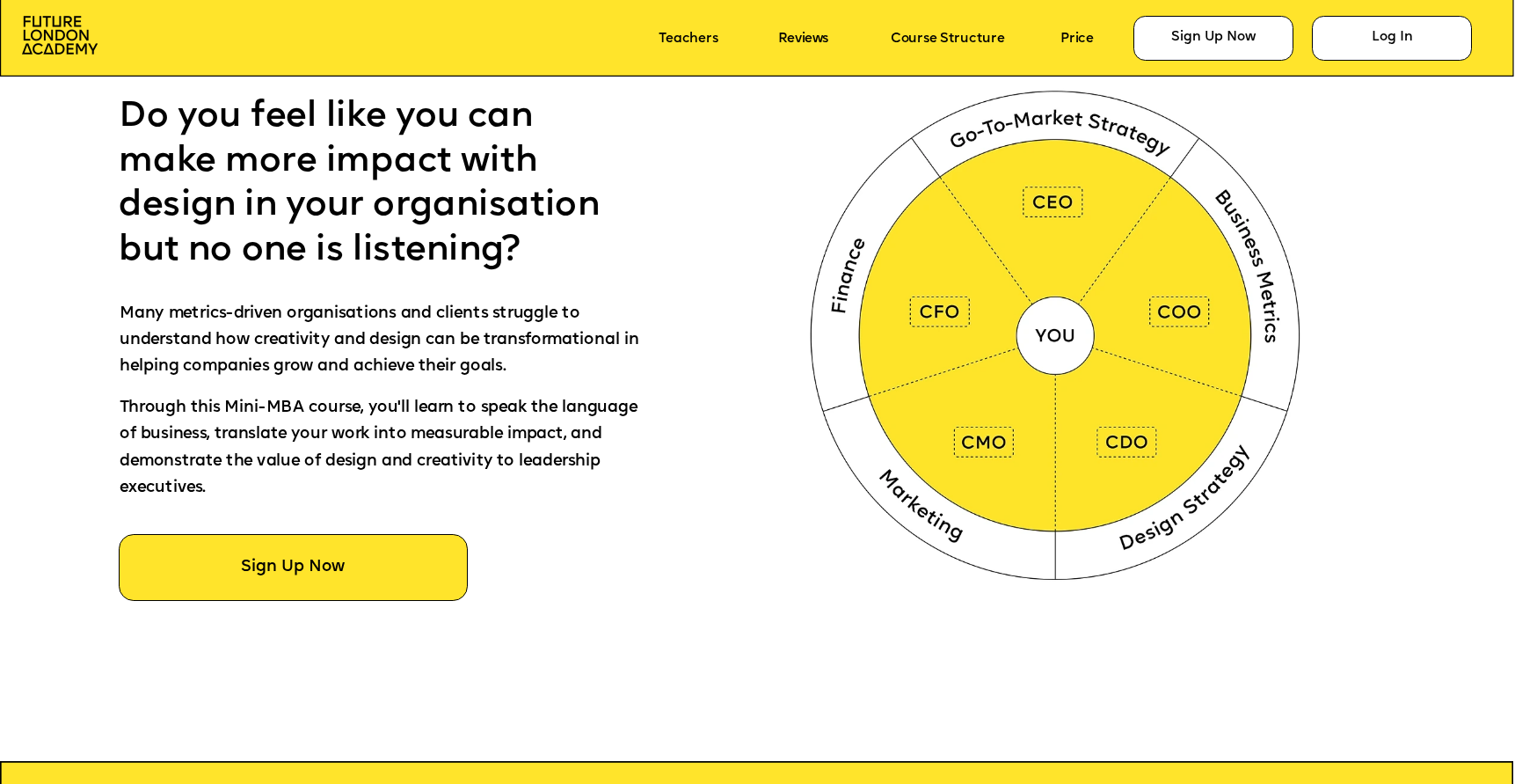
click at [924, 314] on img at bounding box center [1058, 331] width 564 height 566
click at [1083, 355] on img at bounding box center [1058, 331] width 564 height 566
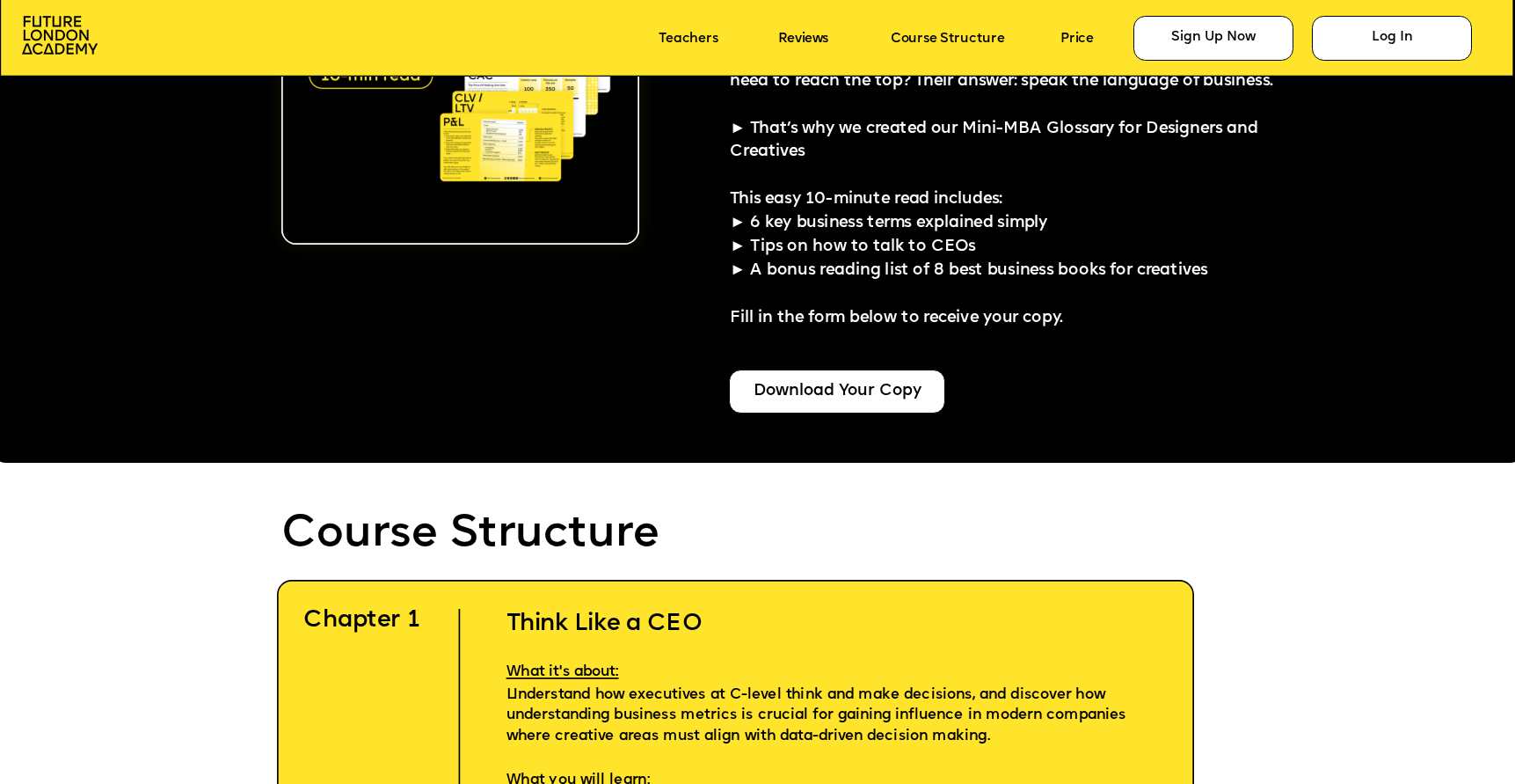
scroll to position [3996, 0]
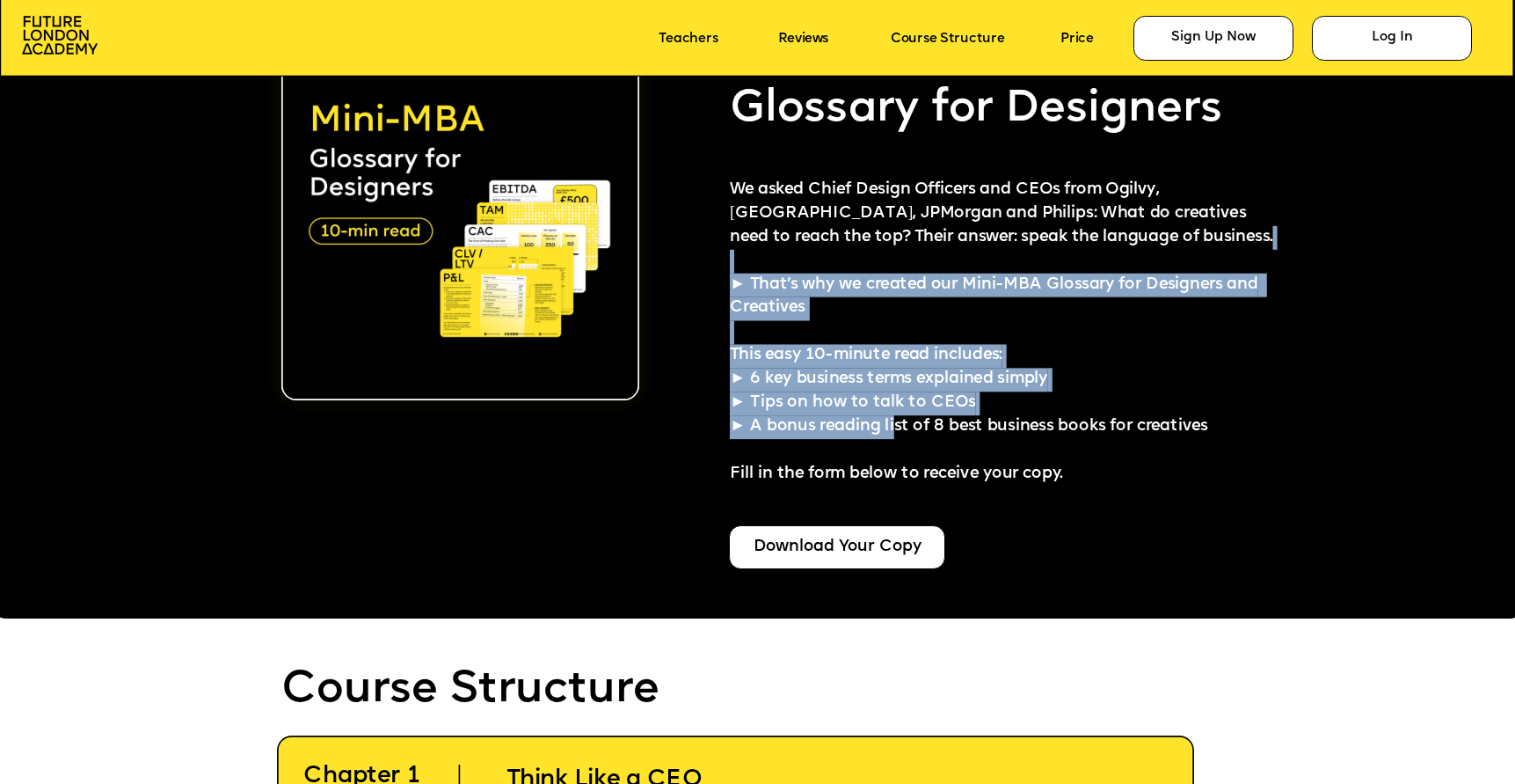
drag, startPoint x: 860, startPoint y: 257, endPoint x: 892, endPoint y: 412, distance: 158.3
click at [893, 416] on div "We asked Chief Design Officers and CEOs from Ogilvy, [GEOGRAPHIC_DATA], JPMorga…" at bounding box center [1008, 332] width 555 height 308
click at [892, 412] on p "This easy 10-minute read includes: ► 6 key business terms explained simply ► Ti…" at bounding box center [1008, 402] width 555 height 165
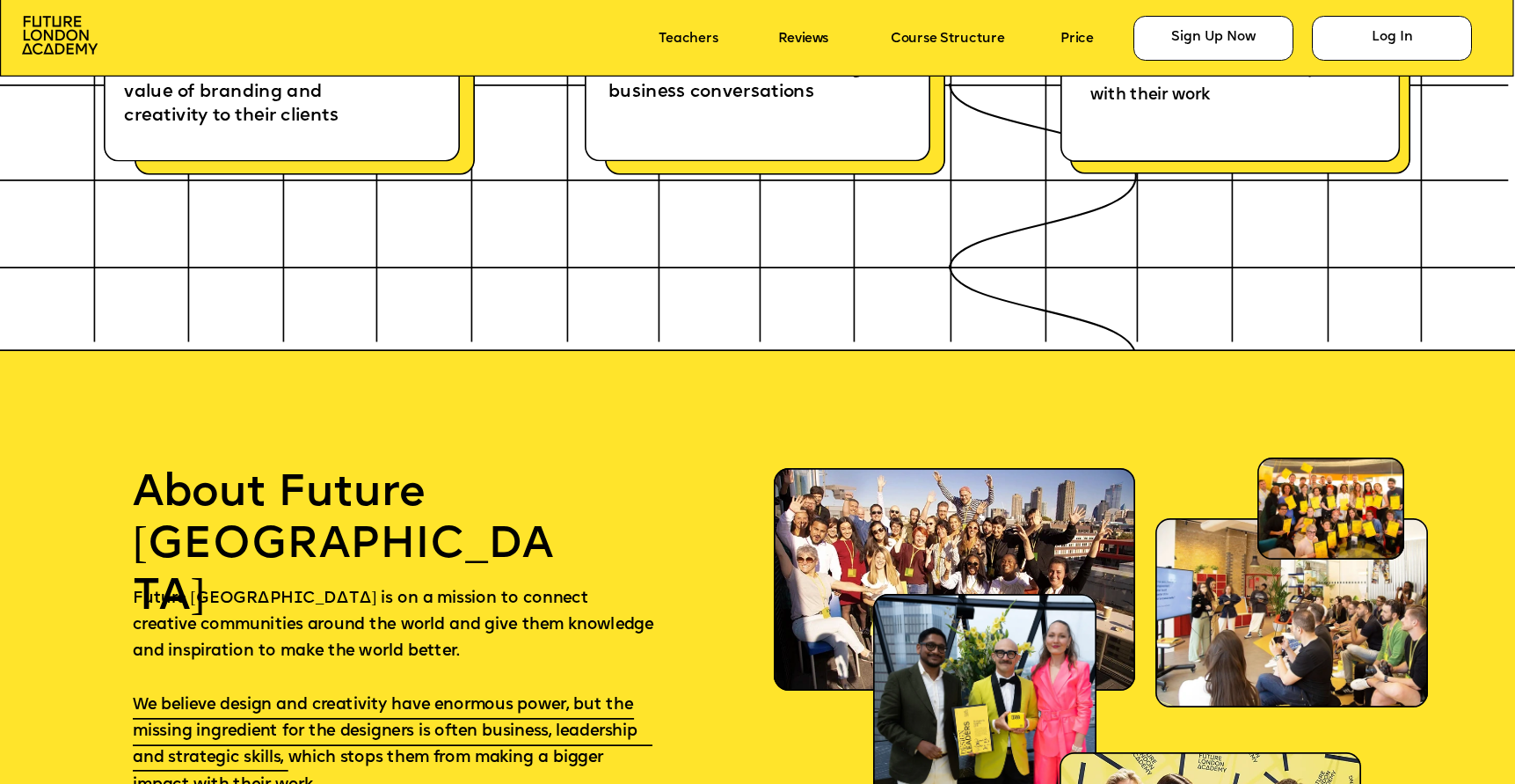
scroll to position [9637, 0]
